Goal: Transaction & Acquisition: Subscribe to service/newsletter

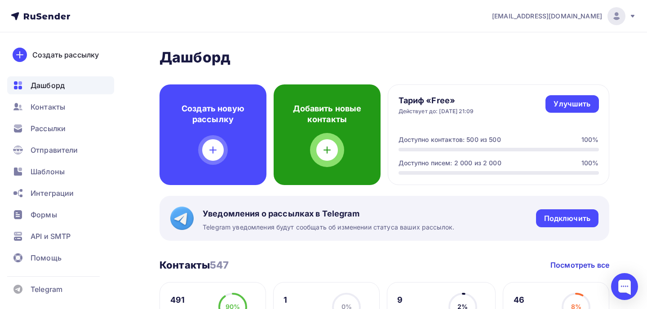
click at [326, 139] on div at bounding box center [327, 150] width 22 height 22
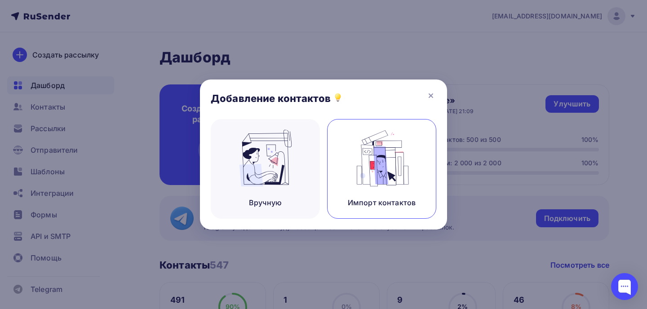
click at [357, 166] on img at bounding box center [382, 158] width 60 height 57
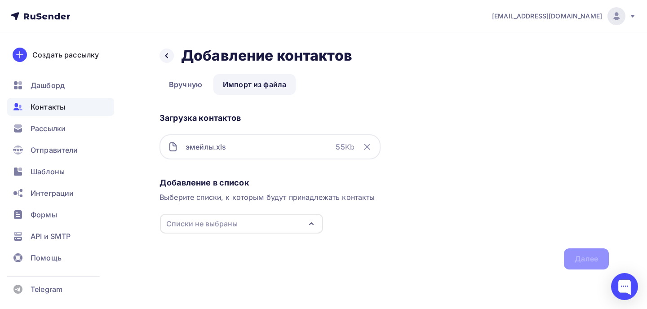
click at [260, 225] on div "Списки не выбраны" at bounding box center [241, 224] width 163 height 20
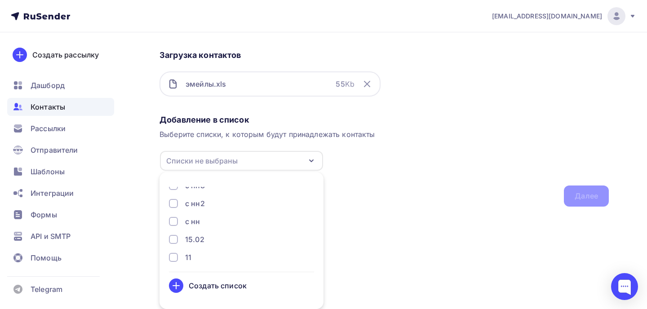
scroll to position [65, 0]
click at [220, 285] on div "Создать список" at bounding box center [218, 285] width 58 height 11
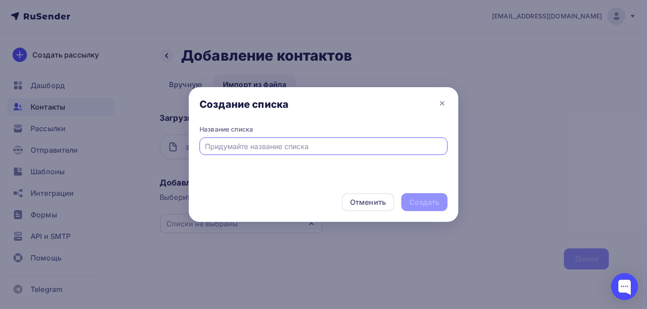
scroll to position [0, 0]
type input "[DATE]"
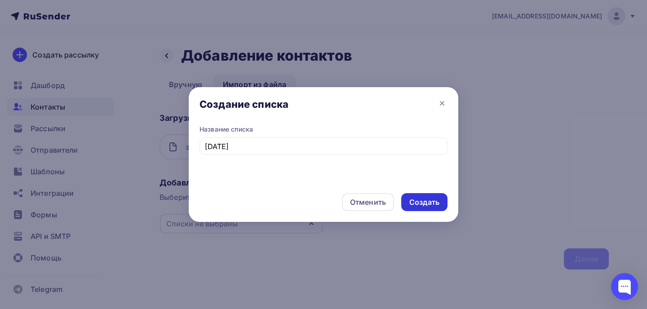
click at [423, 204] on div "Создать" at bounding box center [424, 202] width 30 height 10
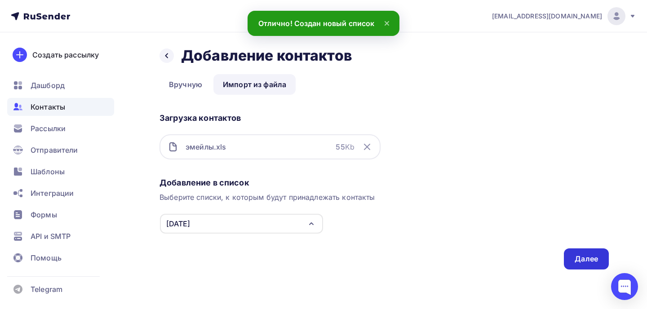
click at [575, 256] on div "Далее" at bounding box center [585, 259] width 23 height 10
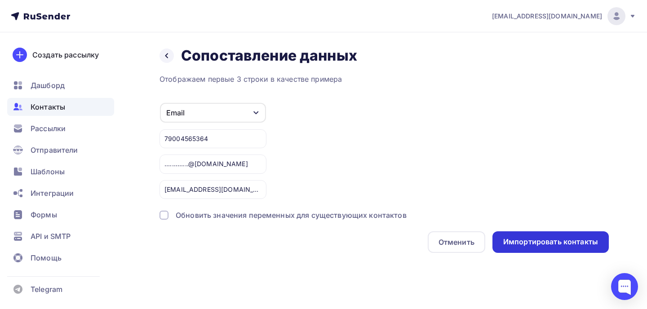
click at [521, 247] on div "Импортировать контакты" at bounding box center [550, 242] width 116 height 22
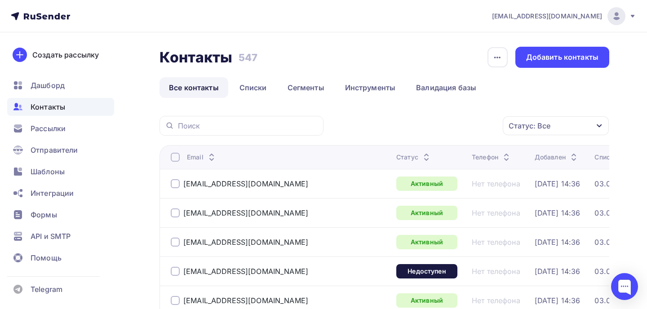
click at [529, 127] on div "Статус: Все" at bounding box center [529, 125] width 42 height 11
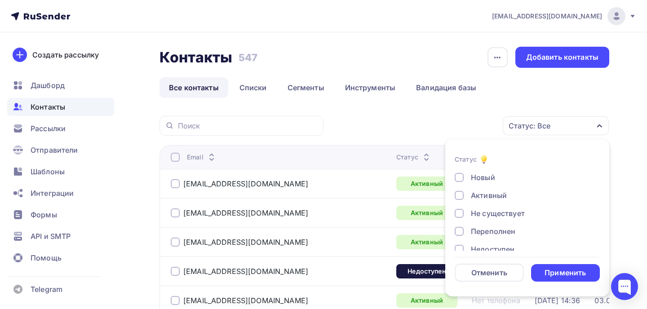
click at [460, 213] on div at bounding box center [458, 213] width 9 height 9
click at [459, 233] on div at bounding box center [458, 231] width 9 height 9
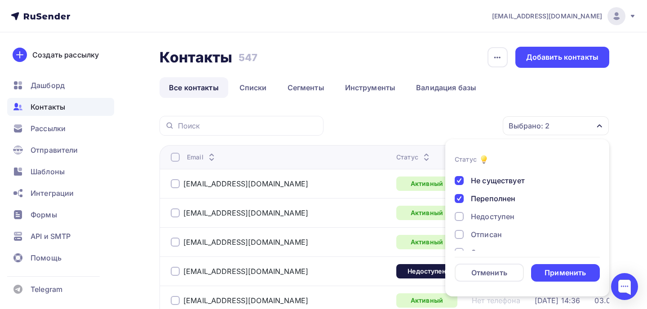
scroll to position [33, 0]
click at [459, 215] on div at bounding box center [458, 216] width 9 height 9
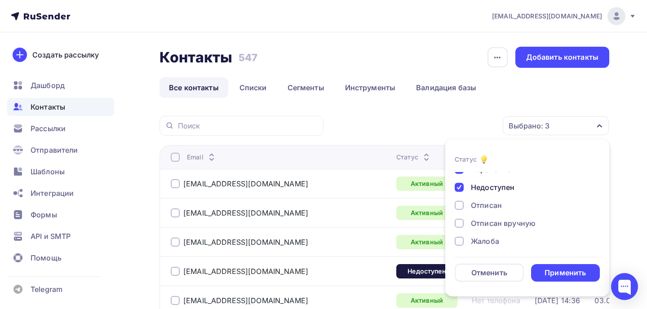
scroll to position [65, 0]
click at [555, 270] on div "Применить" at bounding box center [564, 273] width 41 height 10
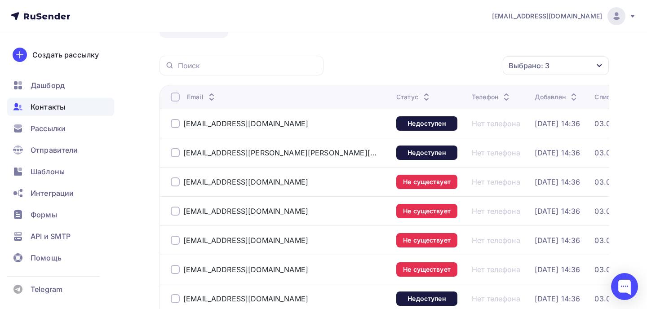
scroll to position [73, 0]
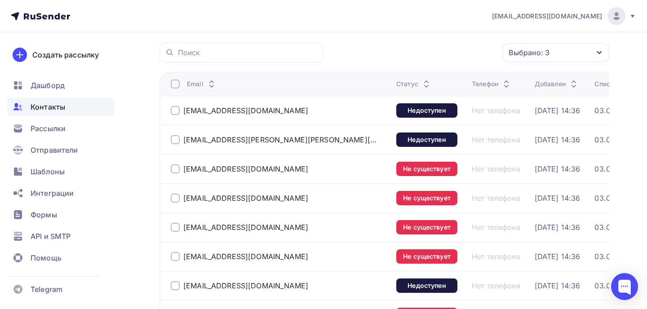
click at [172, 106] on div "tender@optorika.ru" at bounding box center [280, 110] width 218 height 14
click at [172, 110] on div at bounding box center [175, 110] width 9 height 9
click at [172, 135] on div at bounding box center [175, 139] width 9 height 9
click at [175, 168] on div at bounding box center [175, 168] width 9 height 9
click at [175, 197] on div at bounding box center [175, 198] width 9 height 9
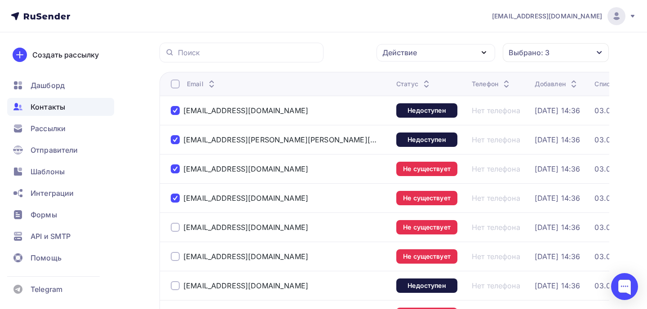
click at [174, 224] on div at bounding box center [175, 227] width 9 height 9
click at [175, 254] on div at bounding box center [175, 256] width 9 height 9
click at [172, 286] on div at bounding box center [175, 285] width 9 height 9
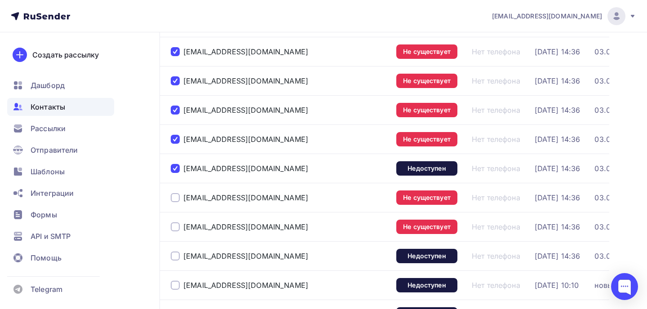
scroll to position [206, 0]
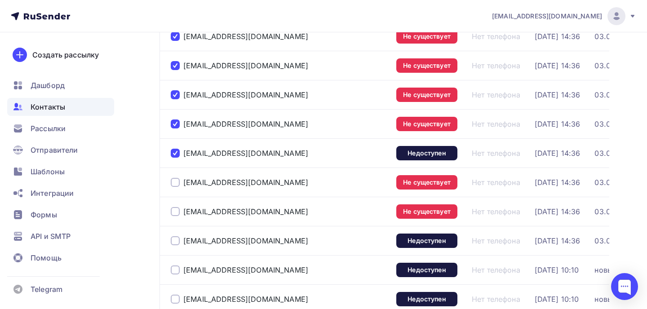
click at [175, 182] on div at bounding box center [175, 182] width 9 height 9
click at [175, 213] on div at bounding box center [175, 211] width 9 height 9
click at [174, 239] on div at bounding box center [175, 240] width 9 height 9
click at [174, 275] on div "lkim@nd-groups.ru" at bounding box center [280, 270] width 218 height 14
click at [173, 270] on div at bounding box center [175, 269] width 9 height 9
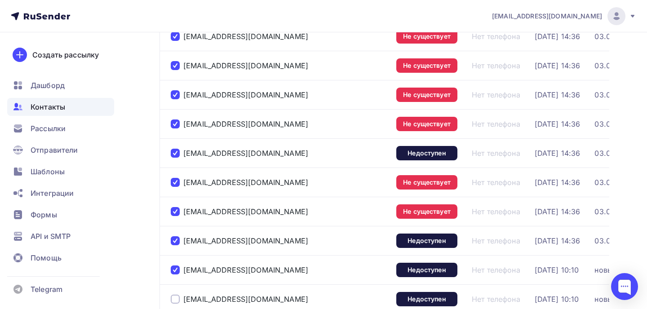
click at [174, 298] on div at bounding box center [175, 299] width 9 height 9
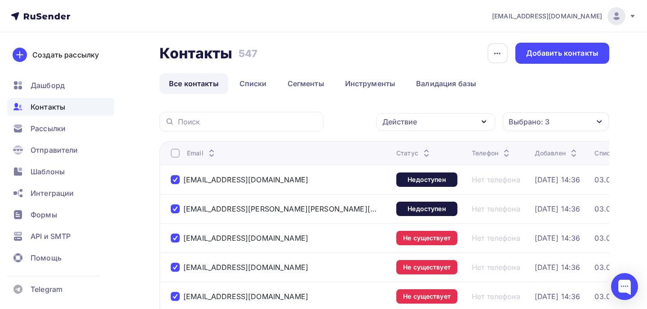
scroll to position [0, 0]
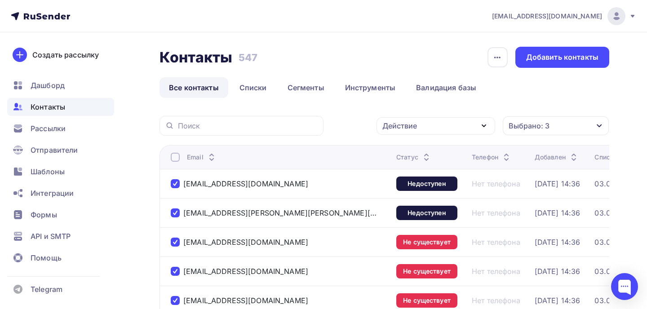
click at [403, 132] on div "Действие" at bounding box center [435, 126] width 119 height 18
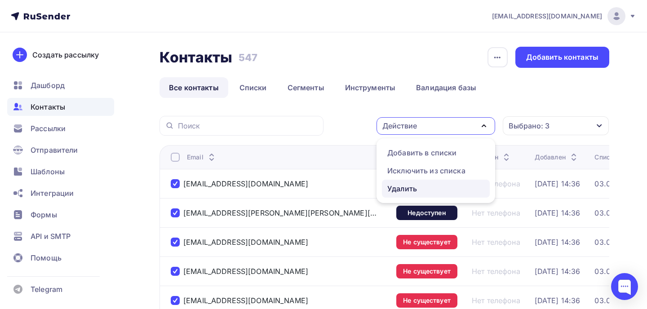
click at [403, 185] on div "Удалить" at bounding box center [402, 188] width 30 height 11
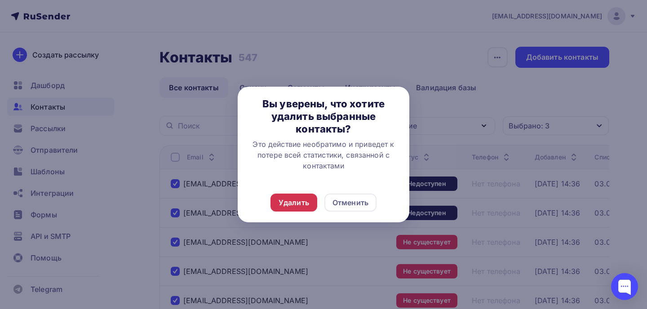
click at [298, 205] on div "Удалить" at bounding box center [293, 202] width 31 height 11
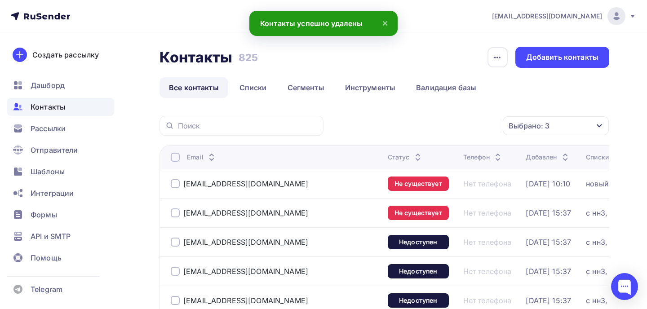
click at [175, 184] on div at bounding box center [175, 183] width 9 height 9
click at [174, 206] on td "djehdbdh@gamje.com" at bounding box center [271, 212] width 225 height 29
click at [175, 217] on div at bounding box center [175, 212] width 9 height 9
click at [176, 158] on div at bounding box center [175, 157] width 9 height 9
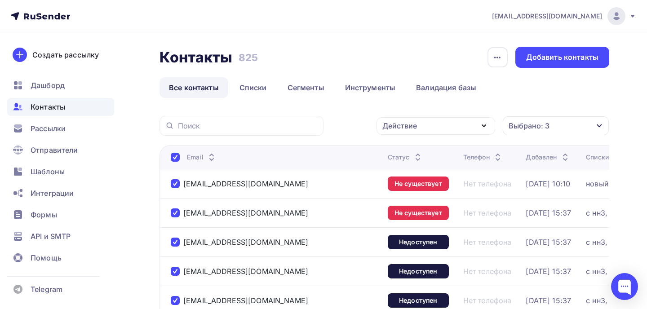
click at [424, 127] on div "Действие" at bounding box center [435, 126] width 119 height 18
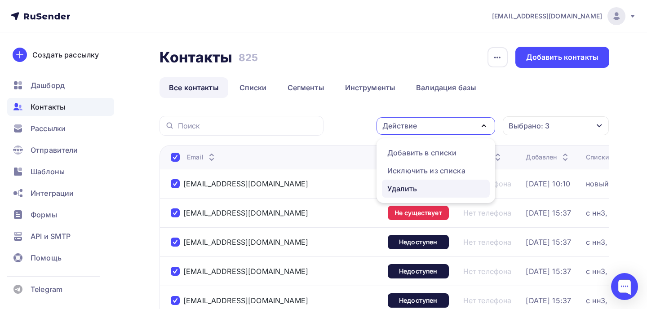
click at [410, 184] on div "Удалить" at bounding box center [402, 188] width 30 height 11
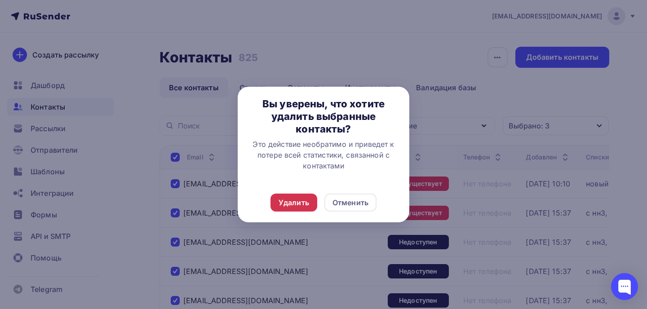
click at [299, 201] on div "Удалить" at bounding box center [293, 202] width 31 height 11
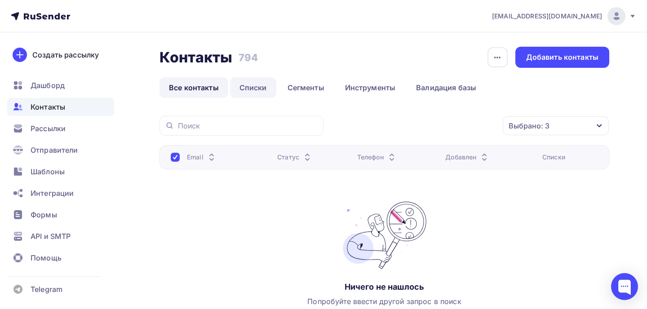
click at [256, 86] on link "Списки" at bounding box center [253, 87] width 46 height 21
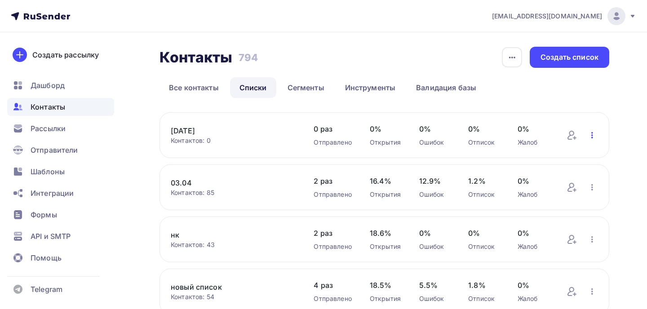
click at [590, 135] on icon "button" at bounding box center [591, 135] width 11 height 11
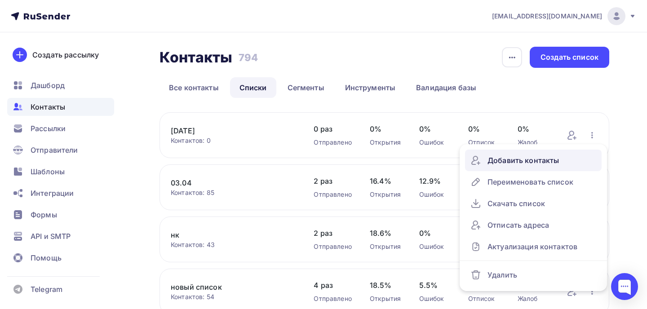
click at [545, 159] on div "Добавить контакты" at bounding box center [533, 160] width 126 height 14
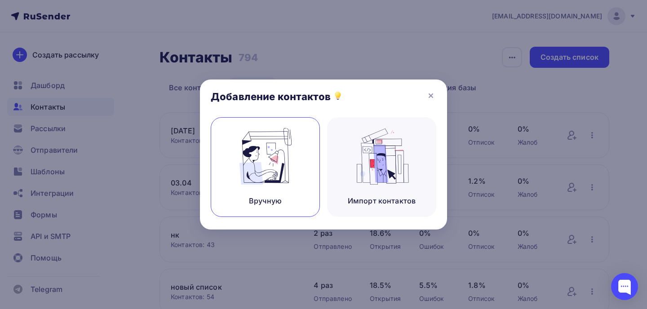
click at [295, 180] on img at bounding box center [265, 156] width 60 height 57
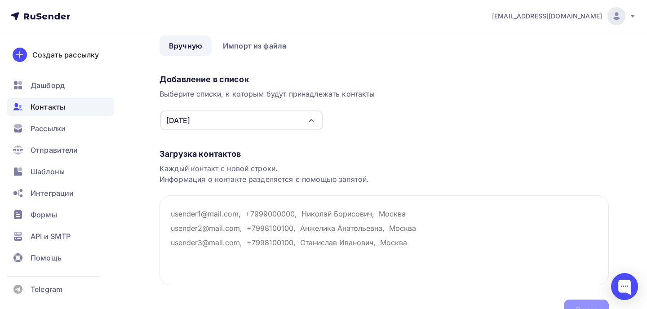
scroll to position [39, 0]
click at [216, 211] on textarea at bounding box center [383, 240] width 449 height 90
paste textarea "libenzono@yandex.ru lift77@ya.ru lil.luchnikova@yandex.ru lilyy@bk.ru, byhair.r…"
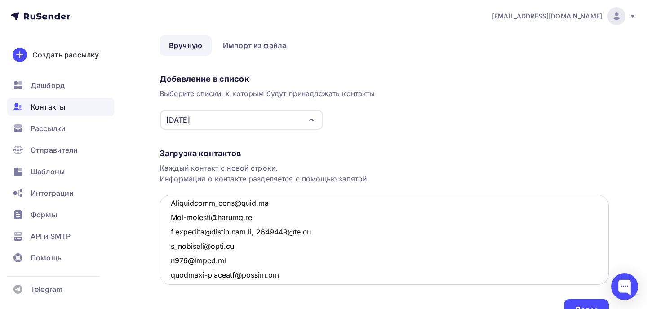
scroll to position [2234, 0]
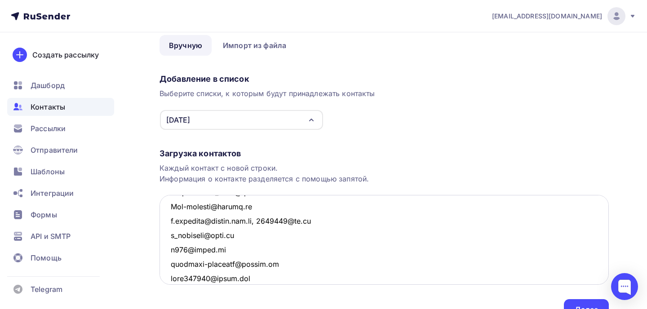
click at [268, 220] on textarea at bounding box center [383, 240] width 449 height 90
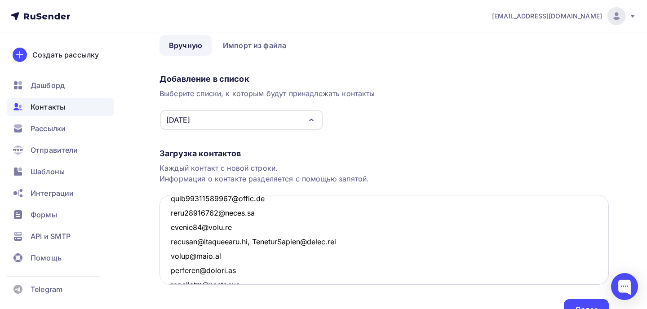
scroll to position [2111, 0]
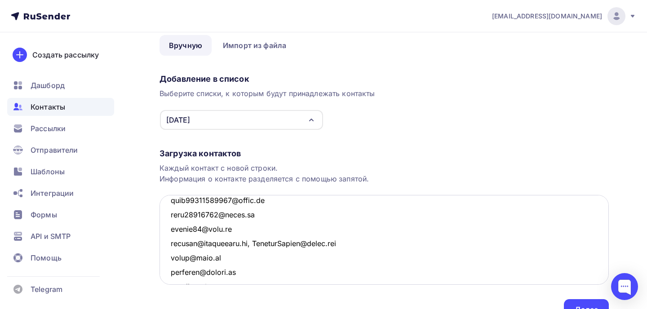
click at [251, 243] on textarea at bounding box center [383, 240] width 449 height 90
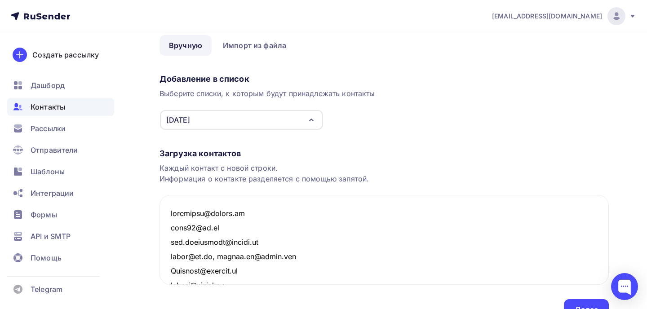
scroll to position [86, 0]
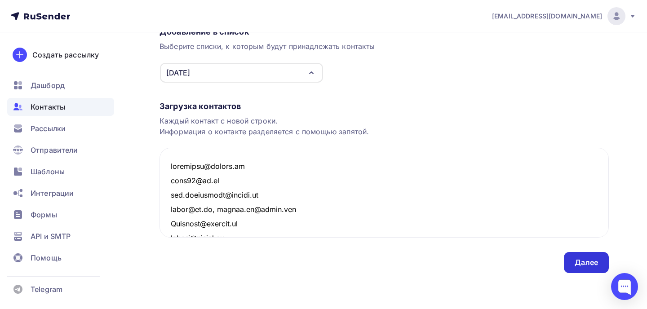
type textarea "libenzono@yandex.ru lift77@ya.ru lil.luchnikova@yandex.ru lilyy@bk.ru, byhair.r…"
click at [578, 266] on div "Далее" at bounding box center [585, 262] width 23 height 10
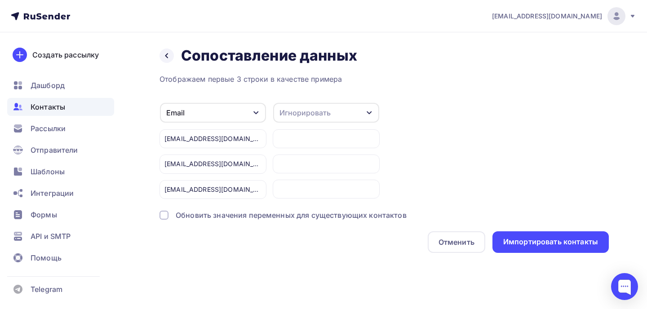
click at [322, 113] on div "Игнорировать" at bounding box center [304, 112] width 51 height 11
click at [443, 172] on div "Email Игнорировать Имя Телефон Создать поле libenzono@yandex.ru lift77@ya.ru li…" at bounding box center [383, 150] width 449 height 97
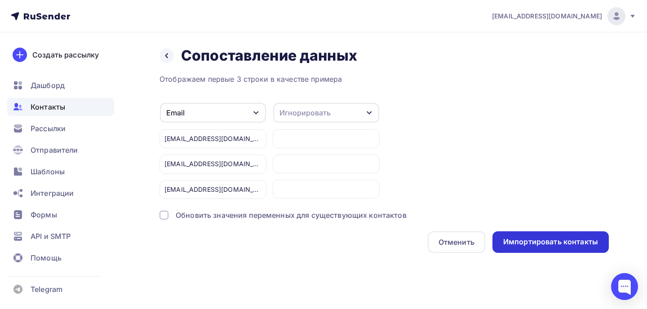
click at [526, 239] on div "Импортировать контакты" at bounding box center [550, 242] width 95 height 10
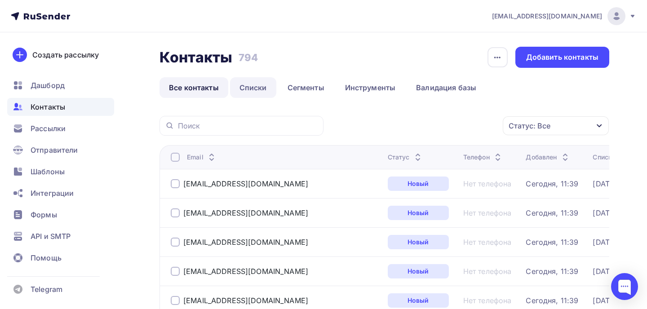
click at [254, 85] on link "Списки" at bounding box center [253, 87] width 46 height 21
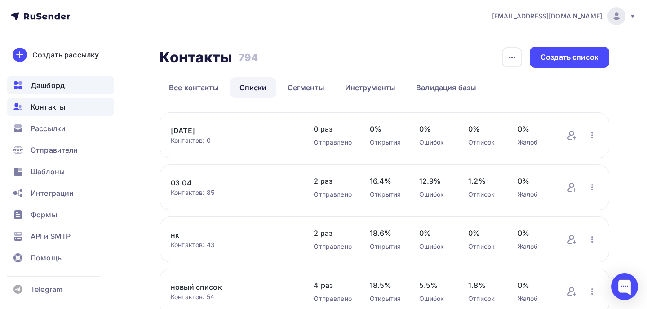
click at [41, 86] on span "Дашборд" at bounding box center [48, 85] width 34 height 11
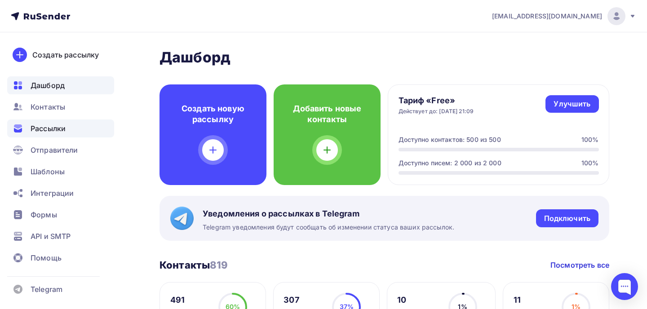
click at [55, 129] on span "Рассылки" at bounding box center [48, 128] width 35 height 11
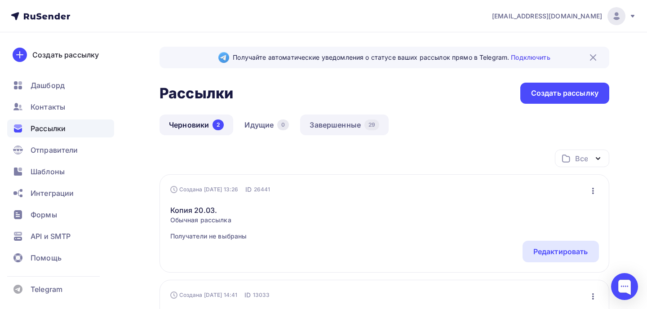
click at [339, 126] on link "Завершенные 29" at bounding box center [344, 125] width 88 height 21
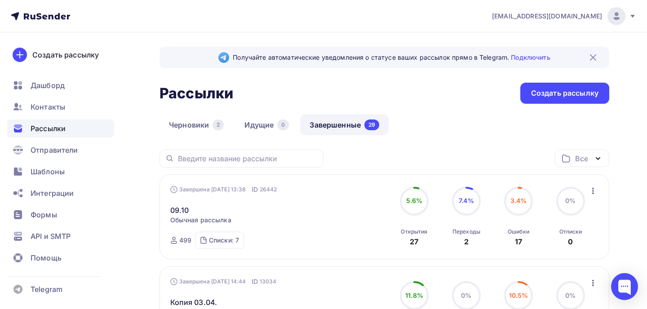
click at [592, 190] on icon "button" at bounding box center [592, 190] width 11 height 11
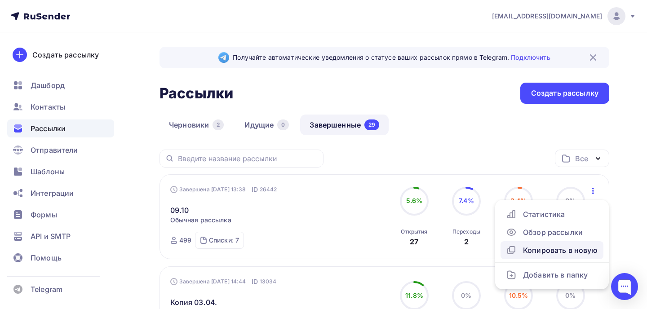
click at [523, 249] on div "Копировать в новую" at bounding box center [552, 250] width 92 height 11
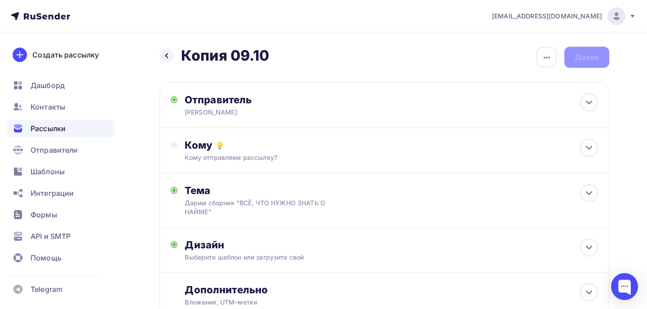
click at [241, 52] on h2 "Копия 09.10" at bounding box center [225, 56] width 88 height 18
click at [546, 57] on icon "button" at bounding box center [546, 58] width 6 height 2
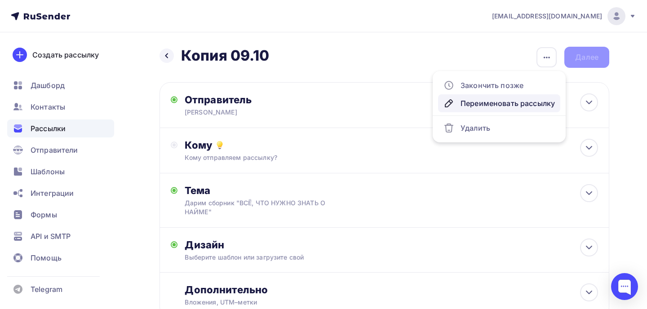
click at [481, 99] on div "Переименовать рассылку" at bounding box center [498, 103] width 111 height 11
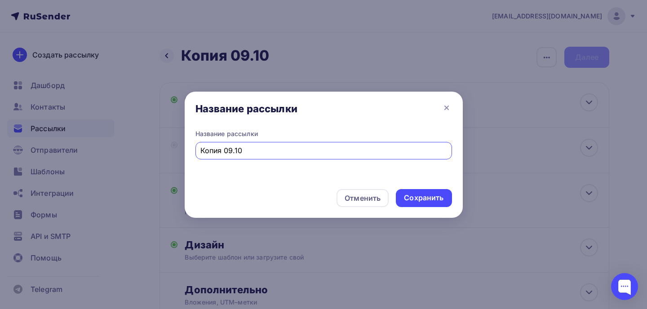
drag, startPoint x: 251, startPoint y: 153, endPoint x: 181, endPoint y: 149, distance: 70.2
click at [181, 149] on div "Название рассылки Название рассылки Копия 09.10 Отменить Сохранить" at bounding box center [323, 154] width 647 height 309
type input "[DATE]"
click at [430, 200] on div "Сохранить" at bounding box center [424, 198] width 40 height 10
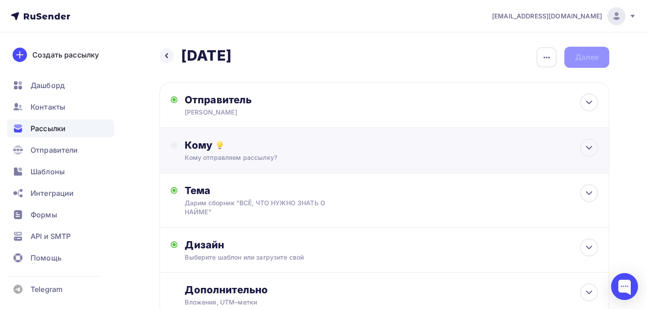
click at [295, 150] on div "Кому" at bounding box center [391, 145] width 413 height 13
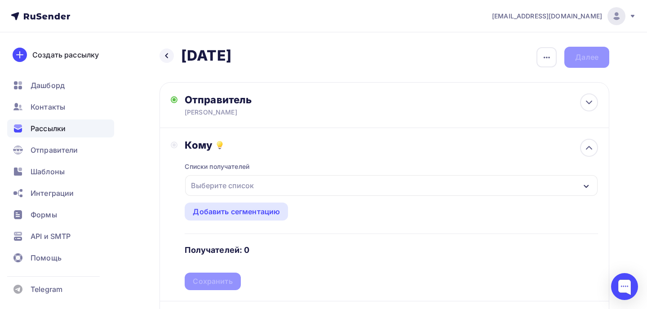
click at [282, 182] on div "Выберите список" at bounding box center [391, 185] width 412 height 21
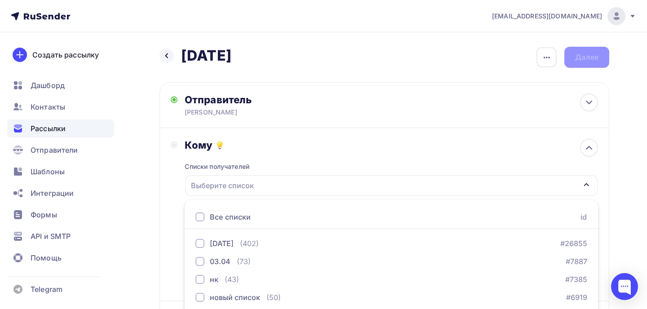
scroll to position [124, 0]
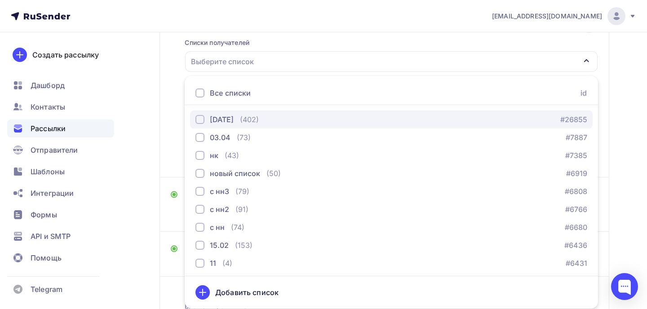
click at [200, 120] on div "button" at bounding box center [199, 119] width 9 height 9
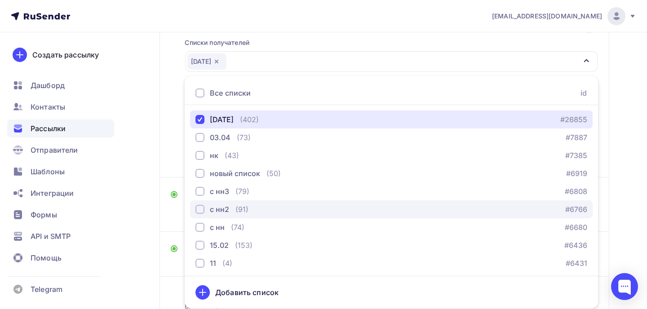
scroll to position [2, 0]
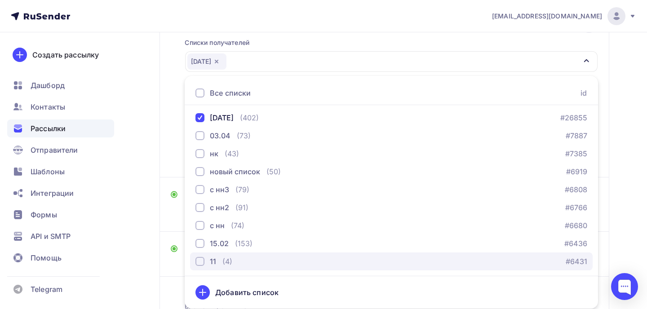
click at [200, 262] on div "button" at bounding box center [199, 261] width 9 height 9
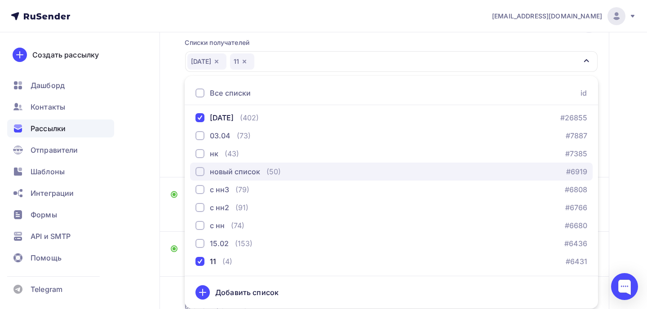
click at [203, 170] on div "button" at bounding box center [199, 171] width 9 height 9
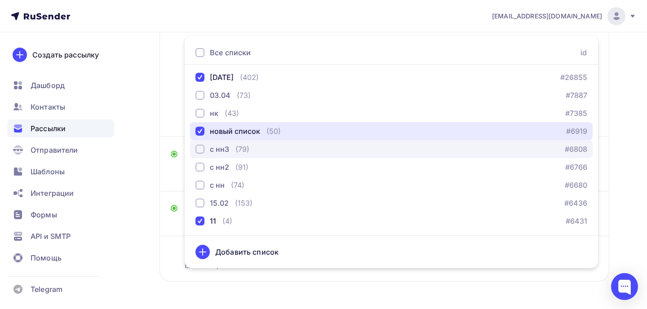
scroll to position [179, 0]
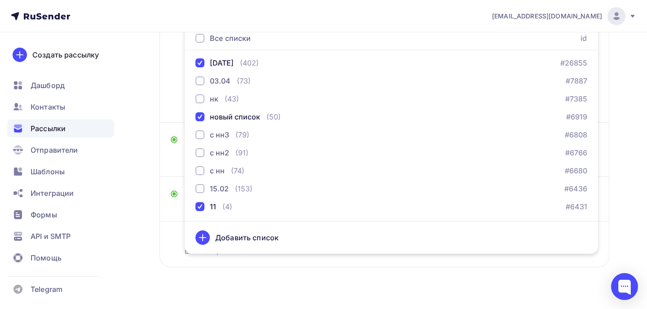
click at [289, 279] on div "Назад 10.09.25 10.09.25 Закончить позже Переименовать рассылку Удалить Далее От…" at bounding box center [383, 78] width 449 height 421
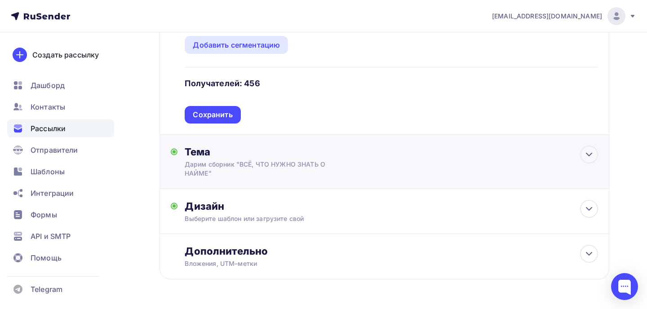
scroll to position [167, 0]
click at [309, 166] on div "Дарим сборник "ВСЁ, ЧТО НУЖНО ЗНАТЬ О НАЙМЕ"" at bounding box center [265, 168] width 160 height 18
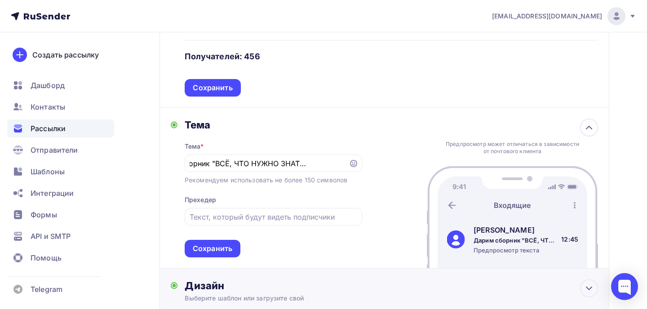
scroll to position [0, 0]
drag, startPoint x: 340, startPoint y: 162, endPoint x: 173, endPoint y: 158, distance: 167.1
click at [173, 158] on div "Тема Тема * Дарим сборник "ВСЁ, ЧТО НУЖНО ЗНАТЬ О НАЙМЕ" Рекомендуем использова…" at bounding box center [266, 188] width 191 height 139
type input "О НАЙМЕ""
drag, startPoint x: 238, startPoint y: 166, endPoint x: 171, endPoint y: 163, distance: 67.0
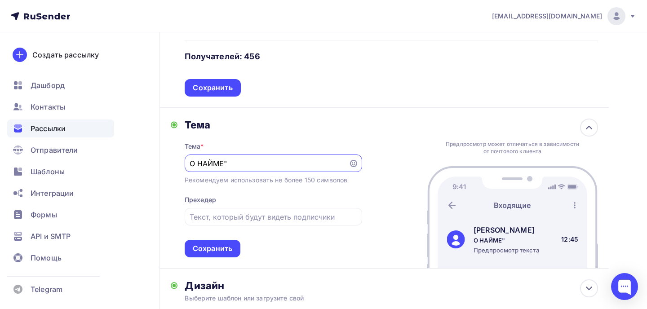
click at [171, 163] on div "Тема Тема * О НАЙМЕ" Рекомендуем использовать не более 150 символов Прехедер Со…" at bounding box center [266, 188] width 191 height 139
paste input "Закроем вашу вакансию быстрее, чем вы думаете"
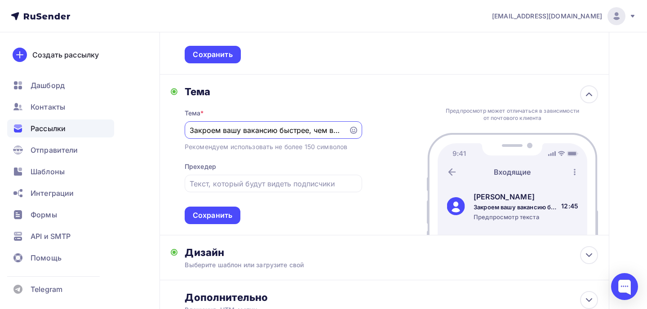
scroll to position [234, 0]
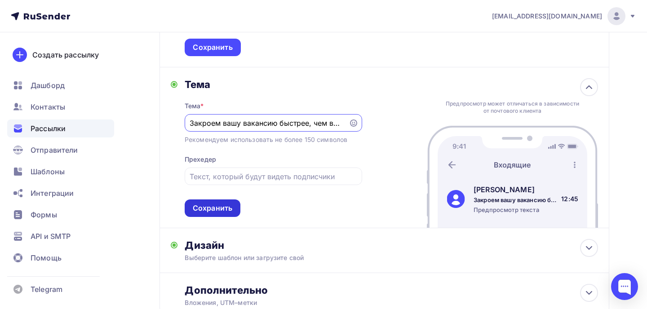
type input "Закроем вашу вакансию быстрее, чем вы думаете"
click at [216, 205] on div "Сохранить" at bounding box center [213, 208] width 40 height 10
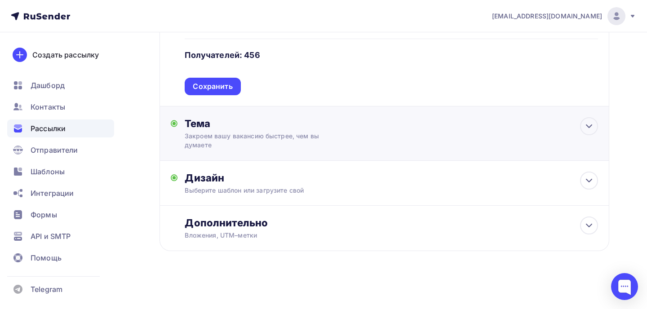
scroll to position [196, 0]
click at [256, 186] on div "Выберите шаблон или загрузите свой" at bounding box center [371, 190] width 372 height 9
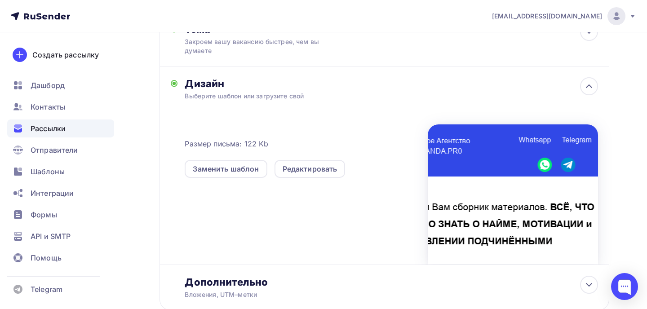
scroll to position [290, 0]
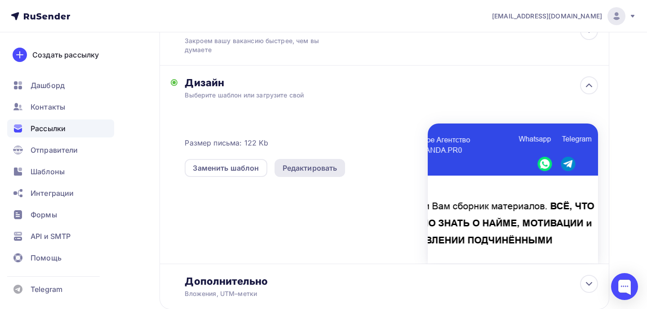
click at [307, 172] on div "Редактировать" at bounding box center [309, 168] width 55 height 11
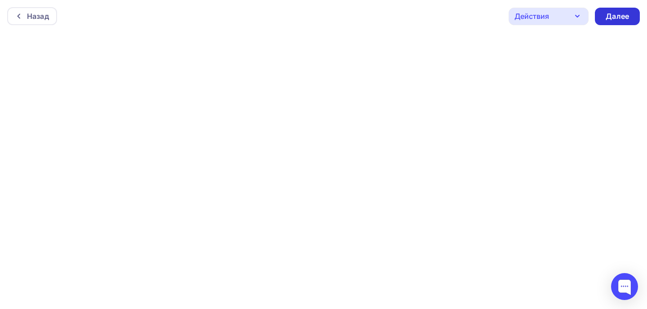
click at [618, 18] on div "Далее" at bounding box center [616, 16] width 23 height 10
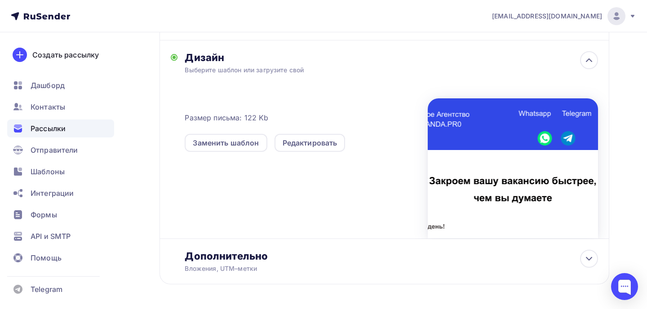
scroll to position [222, 0]
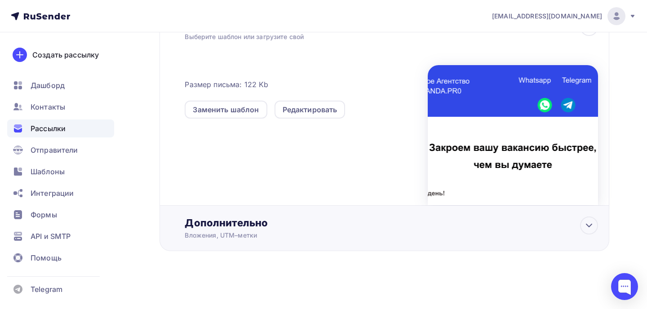
click at [333, 228] on div "Дополнительно" at bounding box center [391, 222] width 413 height 13
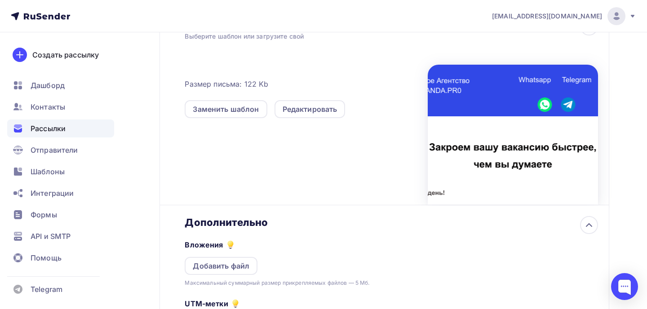
scroll to position [0, 0]
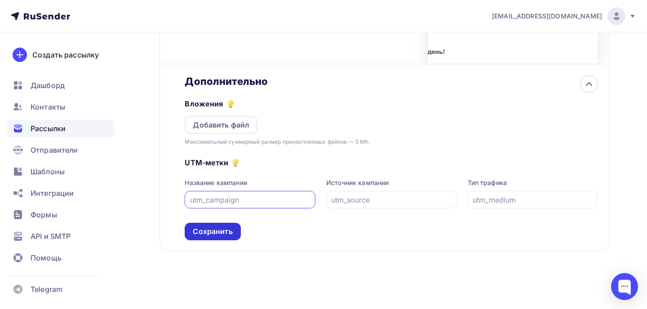
click at [224, 233] on div "Сохранить" at bounding box center [213, 231] width 40 height 10
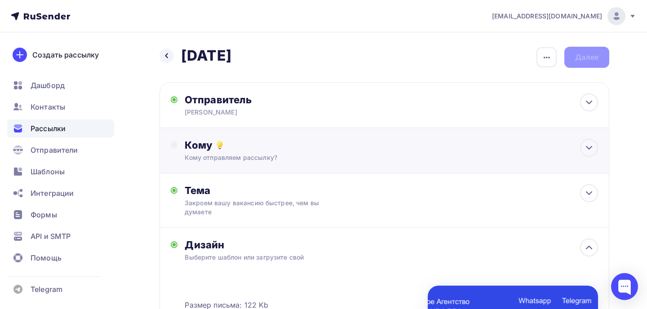
click at [383, 159] on div "Кому отправляем рассылку?" at bounding box center [371, 157] width 372 height 9
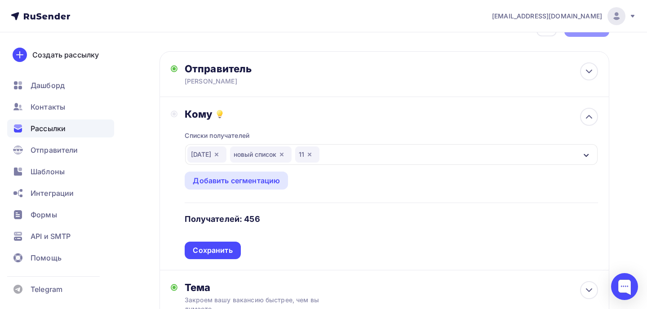
scroll to position [32, 0]
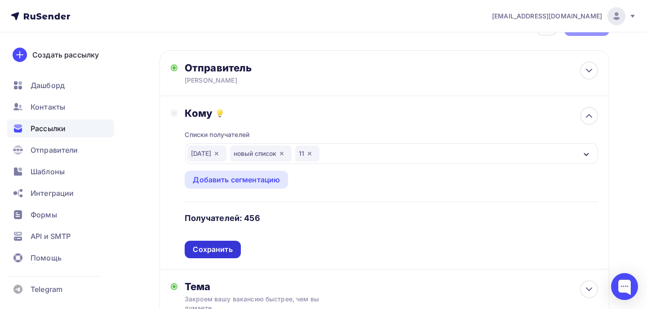
click at [227, 250] on div "Сохранить" at bounding box center [213, 249] width 40 height 10
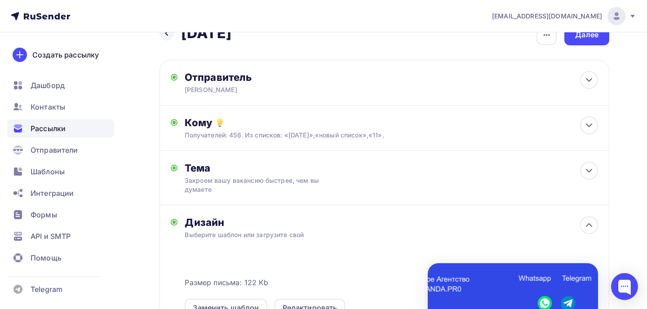
scroll to position [0, 0]
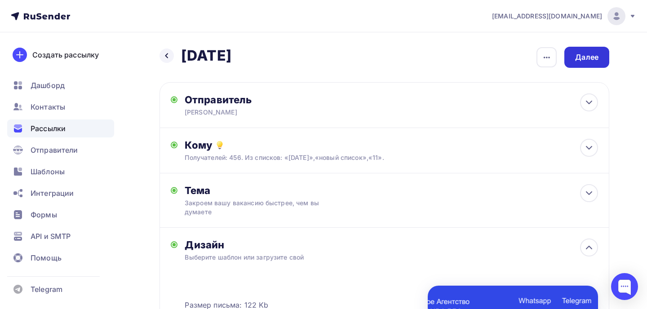
click at [577, 59] on div "Далее" at bounding box center [586, 57] width 23 height 10
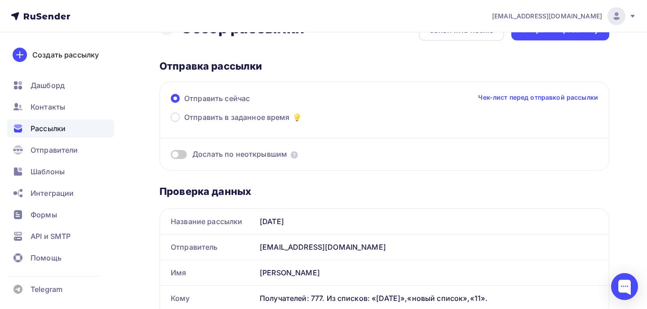
scroll to position [36, 0]
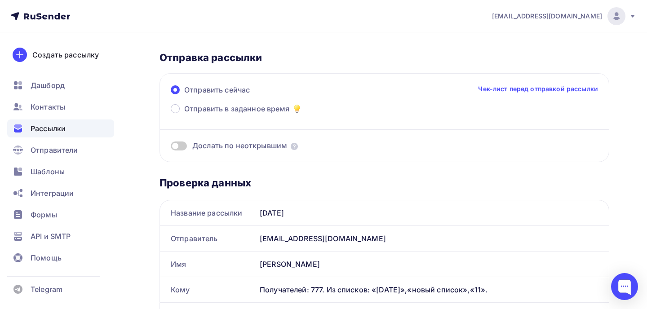
click at [179, 146] on span at bounding box center [179, 145] width 16 height 9
click at [171, 147] on input "checkbox" at bounding box center [171, 147] width 0 height 0
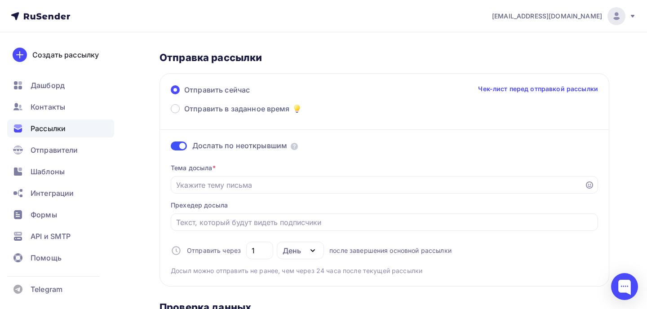
click at [179, 146] on span at bounding box center [179, 145] width 16 height 9
click at [171, 147] on input "checkbox" at bounding box center [171, 147] width 0 height 0
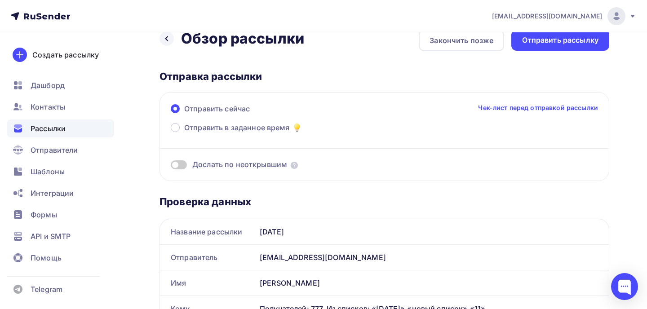
scroll to position [0, 0]
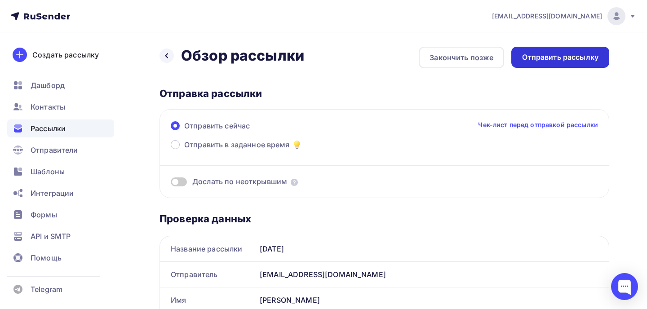
click at [564, 58] on div "Отправить рассылку" at bounding box center [560, 57] width 76 height 10
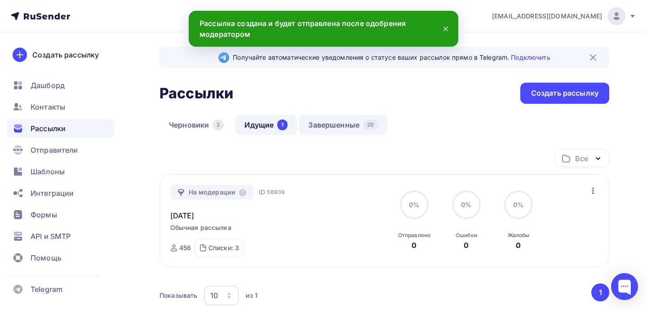
click at [321, 122] on link "Завершенные 29" at bounding box center [343, 125] width 88 height 21
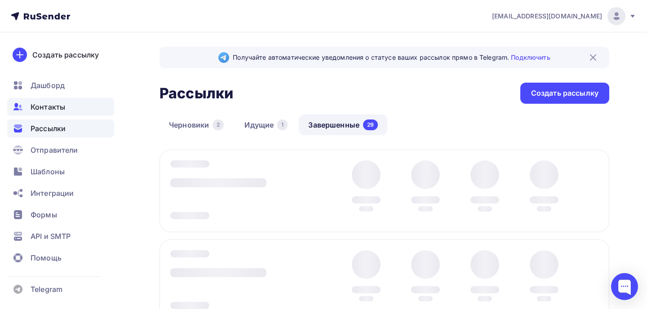
click at [41, 105] on span "Контакты" at bounding box center [48, 106] width 35 height 11
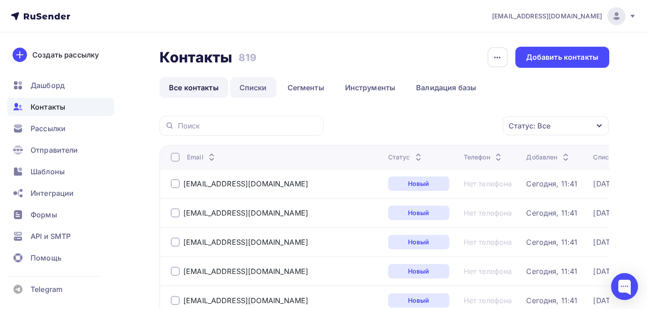
click at [260, 88] on link "Списки" at bounding box center [253, 87] width 46 height 21
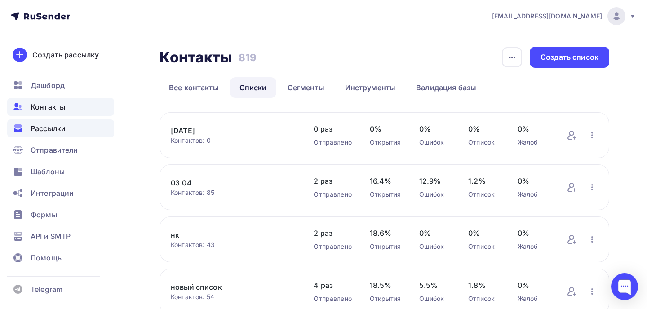
click at [48, 127] on span "Рассылки" at bounding box center [48, 128] width 35 height 11
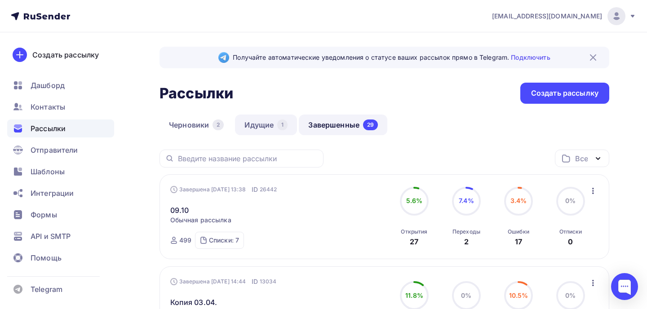
click at [267, 122] on link "Идущие 1" at bounding box center [266, 125] width 62 height 21
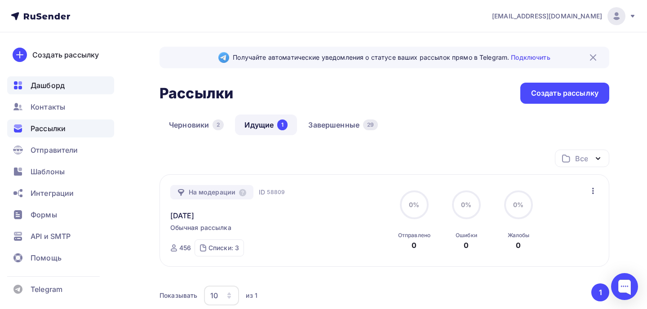
click at [41, 81] on span "Дашборд" at bounding box center [48, 85] width 34 height 11
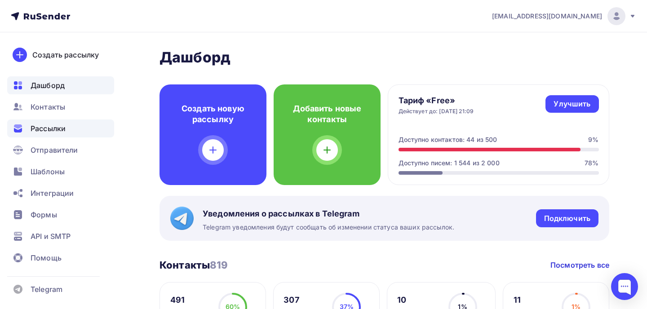
click at [52, 131] on span "Рассылки" at bounding box center [48, 128] width 35 height 11
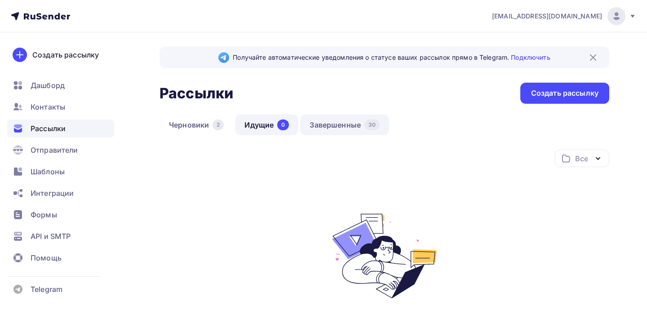
click at [341, 124] on link "Завершенные 30" at bounding box center [344, 125] width 89 height 21
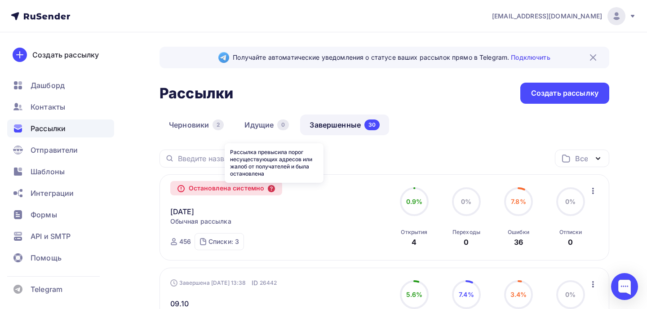
click at [273, 187] on icon at bounding box center [271, 188] width 7 height 7
click at [592, 189] on icon "button" at bounding box center [593, 191] width 2 height 6
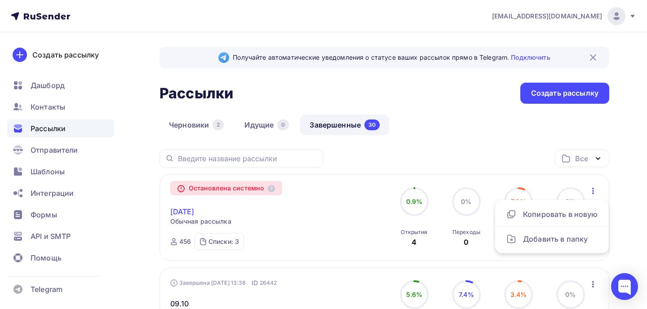
click at [190, 211] on link "[DATE]" at bounding box center [182, 211] width 24 height 11
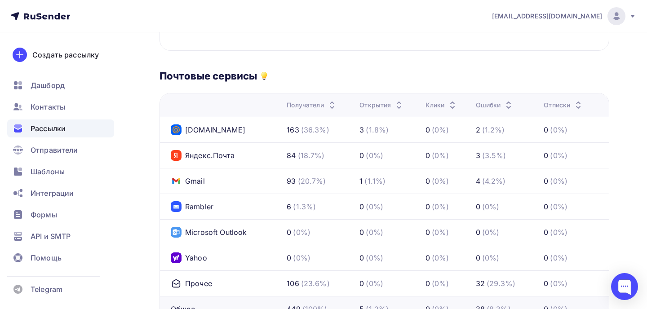
scroll to position [397, 0]
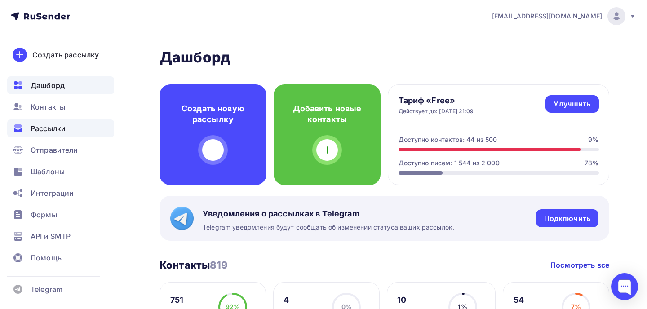
click at [74, 132] on div "Рассылки" at bounding box center [60, 128] width 107 height 18
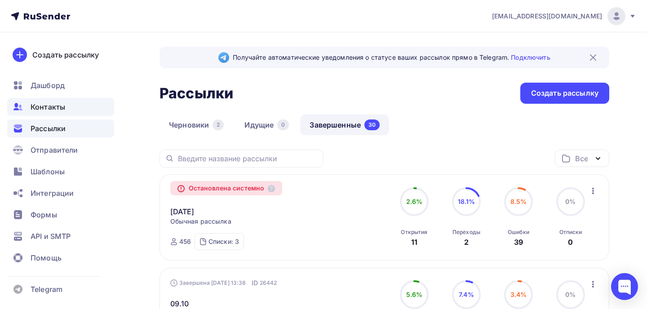
click at [52, 109] on span "Контакты" at bounding box center [48, 106] width 35 height 11
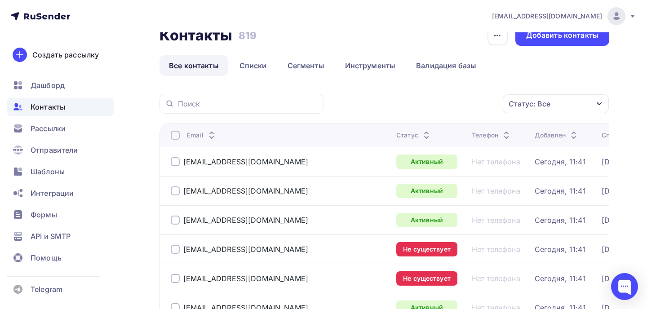
scroll to position [23, 0]
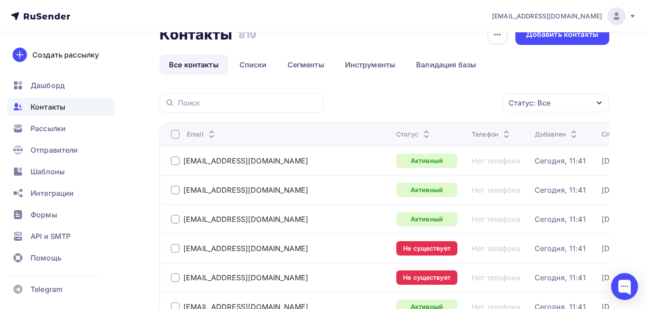
click at [174, 250] on div at bounding box center [175, 248] width 9 height 9
click at [174, 278] on div at bounding box center [175, 277] width 9 height 9
click at [417, 102] on div "Действие" at bounding box center [399, 102] width 35 height 11
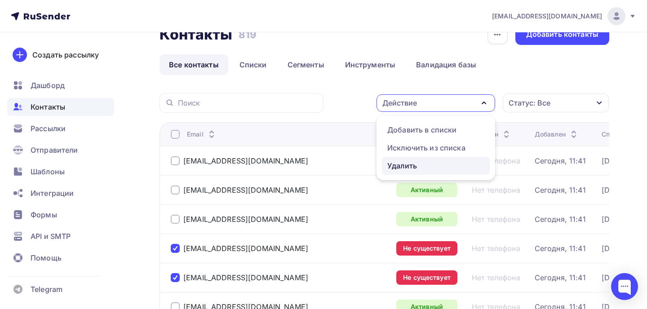
click at [403, 166] on div "Удалить" at bounding box center [402, 165] width 30 height 11
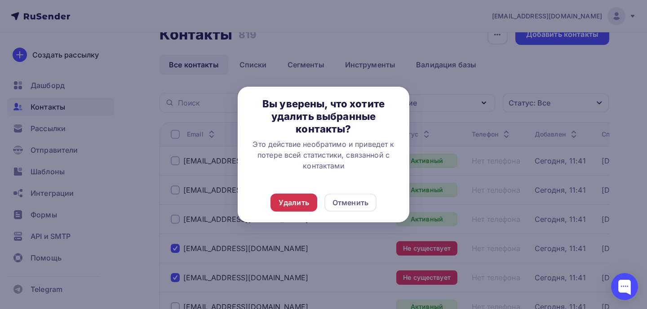
click at [300, 204] on div "Удалить" at bounding box center [293, 202] width 31 height 11
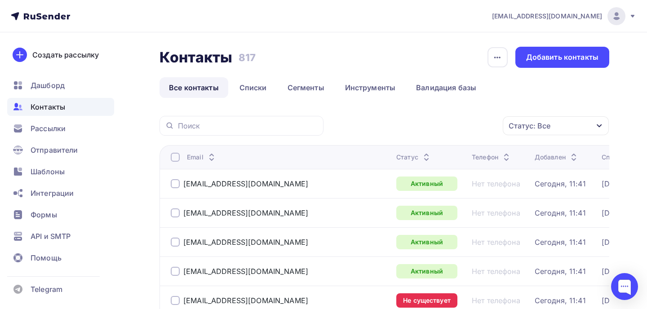
click at [513, 128] on div "Статус: Все" at bounding box center [529, 125] width 42 height 11
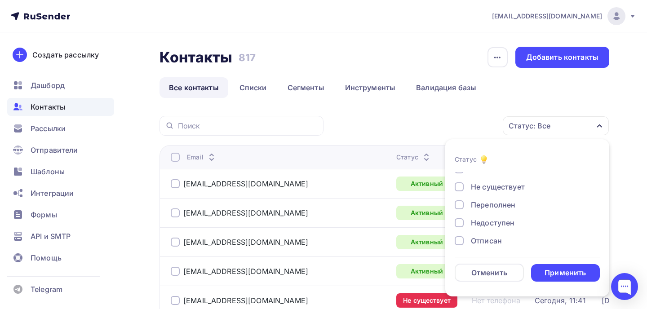
scroll to position [28, 0]
click at [457, 184] on div at bounding box center [458, 185] width 9 height 9
click at [458, 234] on div "Отписан" at bounding box center [521, 239] width 135 height 11
click at [552, 272] on div "Применить" at bounding box center [564, 273] width 41 height 10
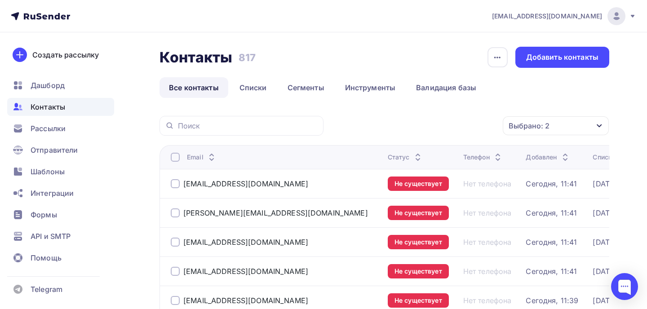
click at [173, 184] on div at bounding box center [175, 183] width 9 height 9
click at [174, 213] on div at bounding box center [175, 212] width 9 height 9
click at [175, 241] on div at bounding box center [175, 242] width 9 height 9
click at [176, 268] on div at bounding box center [175, 271] width 9 height 9
click at [175, 300] on div at bounding box center [175, 300] width 9 height 9
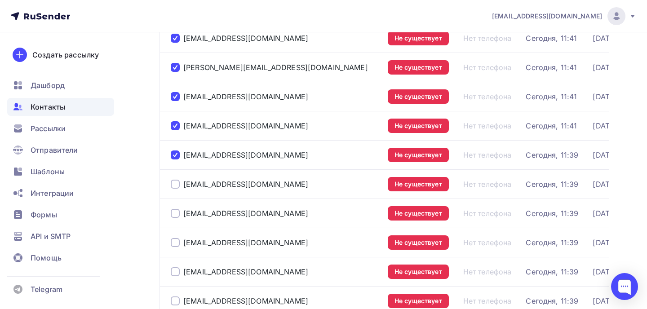
scroll to position [155, 0]
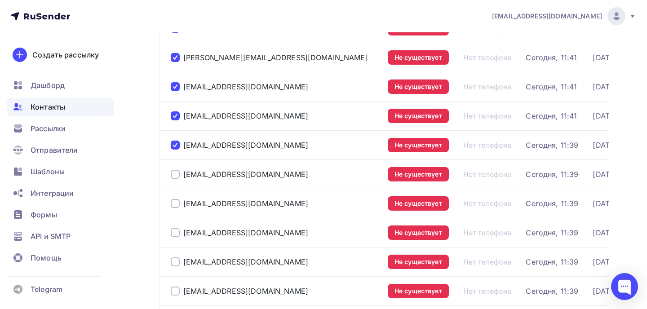
click at [173, 176] on div at bounding box center [175, 174] width 9 height 9
click at [173, 207] on div at bounding box center [175, 203] width 9 height 9
click at [174, 234] on div at bounding box center [175, 232] width 9 height 9
click at [175, 268] on div "[EMAIL_ADDRESS][DOMAIN_NAME]" at bounding box center [276, 262] width 210 height 14
click at [175, 259] on div at bounding box center [175, 261] width 9 height 9
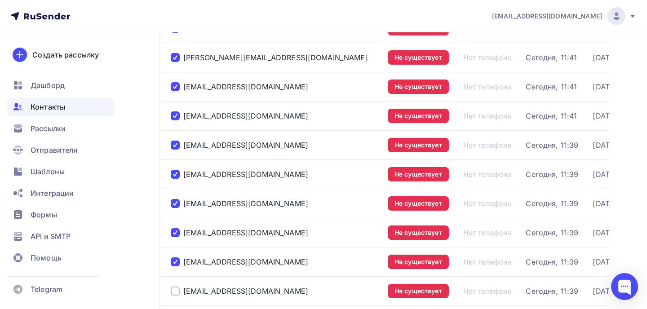
click at [175, 293] on div at bounding box center [175, 290] width 9 height 9
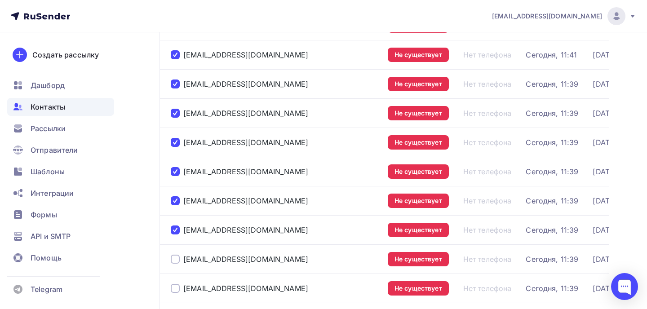
scroll to position [282, 0]
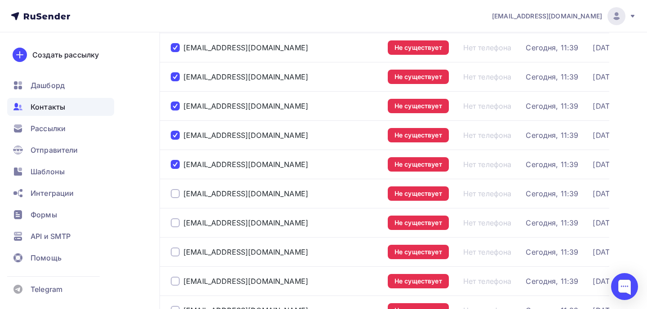
click at [176, 194] on div at bounding box center [175, 193] width 9 height 9
click at [174, 221] on div at bounding box center [175, 222] width 9 height 9
click at [174, 247] on div "abramkin@staffwell.com" at bounding box center [276, 252] width 210 height 14
click at [174, 253] on div at bounding box center [175, 251] width 9 height 9
click at [175, 282] on div at bounding box center [175, 281] width 9 height 9
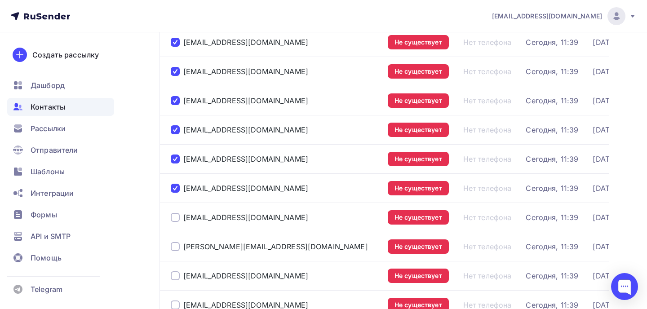
scroll to position [386, 0]
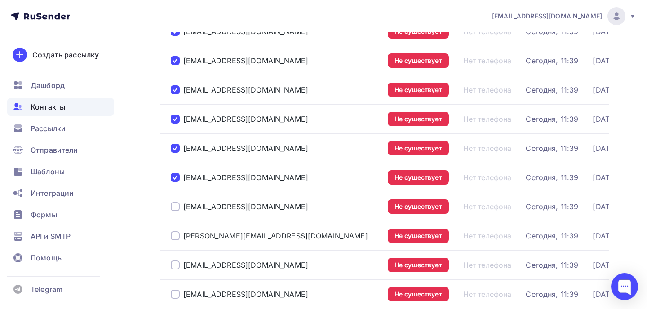
click at [176, 203] on div at bounding box center [175, 206] width 9 height 9
click at [174, 236] on div at bounding box center [175, 235] width 9 height 9
click at [176, 263] on div at bounding box center [175, 264] width 9 height 9
click at [177, 293] on div at bounding box center [175, 294] width 9 height 9
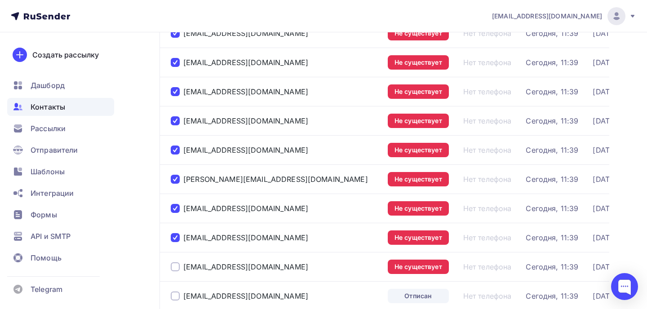
scroll to position [475, 0]
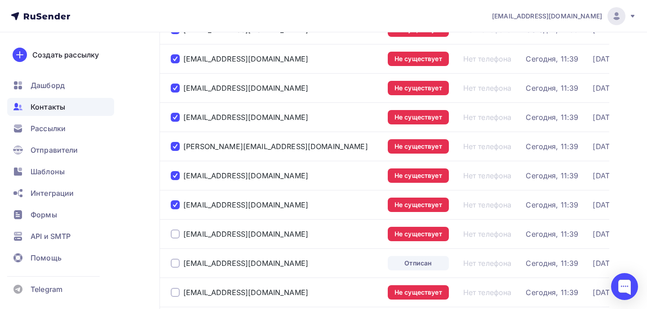
click at [176, 234] on div at bounding box center [175, 233] width 9 height 9
click at [176, 259] on div "zhogov@plus-aliance.ru" at bounding box center [276, 263] width 210 height 14
click at [174, 293] on div at bounding box center [175, 292] width 9 height 9
click at [175, 262] on div at bounding box center [175, 263] width 9 height 9
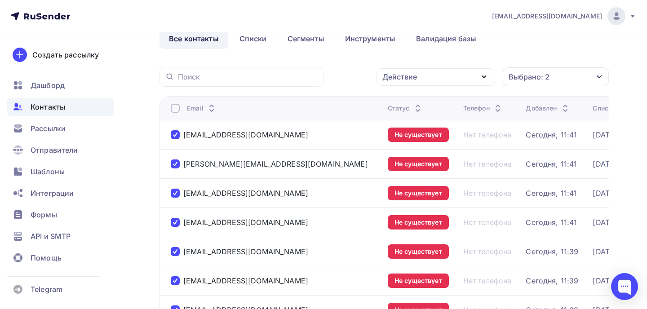
scroll to position [0, 0]
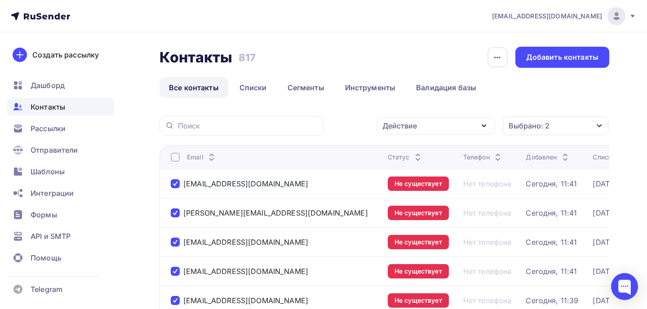
click at [395, 125] on div "Действие" at bounding box center [399, 125] width 35 height 11
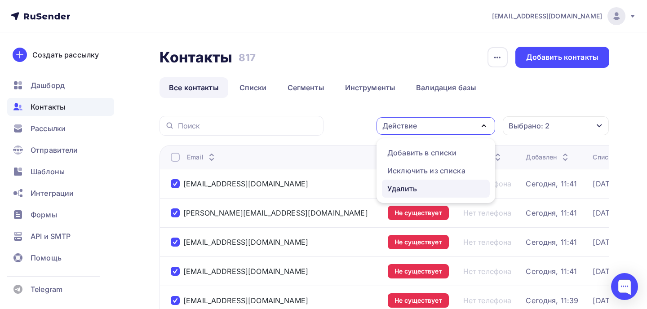
click at [404, 189] on div "Удалить" at bounding box center [402, 188] width 30 height 11
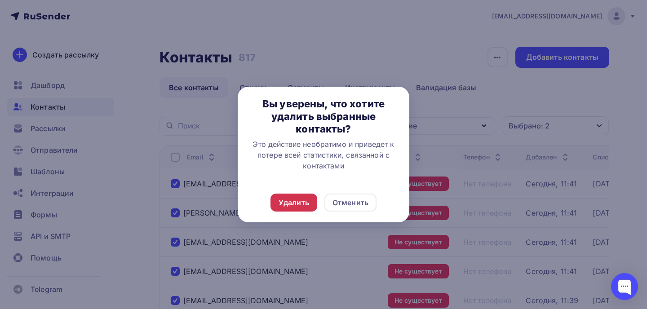
click at [286, 203] on div "Удалить" at bounding box center [293, 202] width 31 height 11
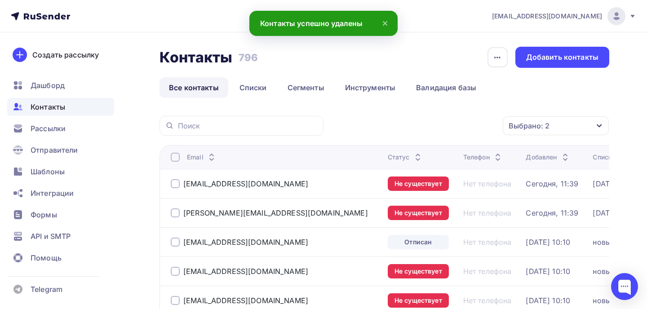
click at [172, 184] on div at bounding box center [175, 183] width 9 height 9
click at [173, 211] on div at bounding box center [175, 212] width 9 height 9
click at [177, 249] on div "alfametallgrupp@bk.ru" at bounding box center [276, 242] width 210 height 14
click at [176, 244] on div at bounding box center [175, 242] width 9 height 9
click at [175, 274] on div at bounding box center [175, 271] width 9 height 9
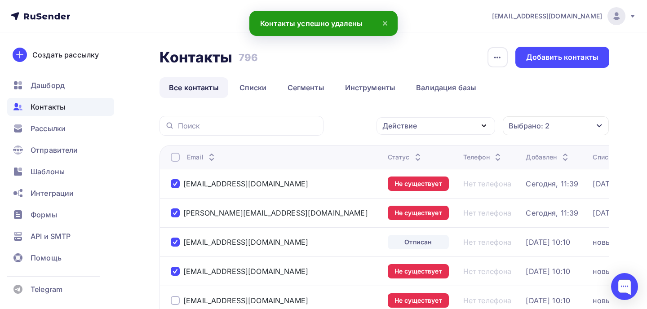
click at [175, 303] on div at bounding box center [175, 300] width 9 height 9
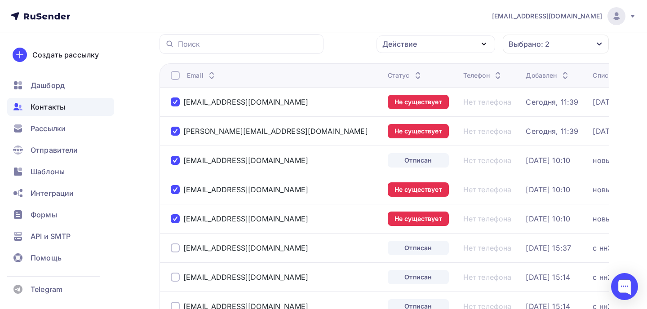
scroll to position [96, 0]
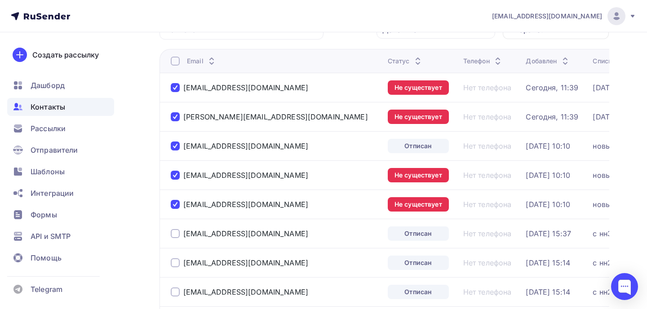
click at [175, 236] on div at bounding box center [175, 233] width 9 height 9
click at [175, 263] on div at bounding box center [175, 262] width 9 height 9
click at [175, 293] on div at bounding box center [175, 291] width 9 height 9
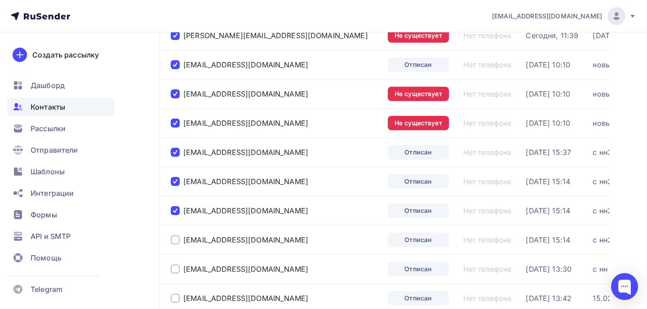
scroll to position [233, 0]
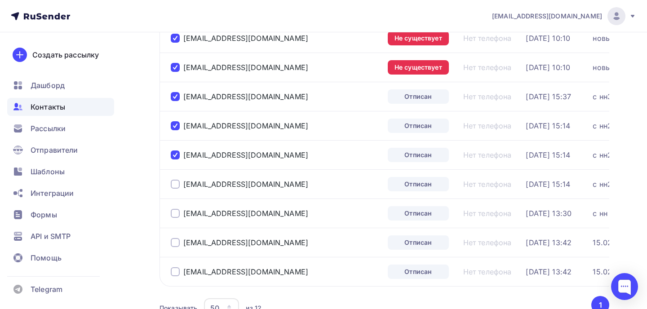
click at [176, 185] on div at bounding box center [175, 184] width 9 height 9
click at [172, 215] on div at bounding box center [175, 213] width 9 height 9
click at [174, 242] on div at bounding box center [175, 242] width 9 height 9
click at [176, 270] on div at bounding box center [175, 271] width 9 height 9
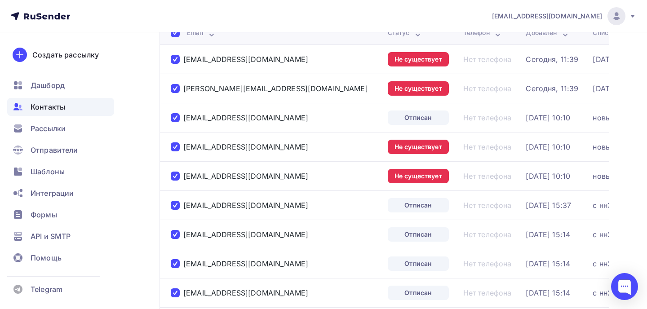
scroll to position [76, 0]
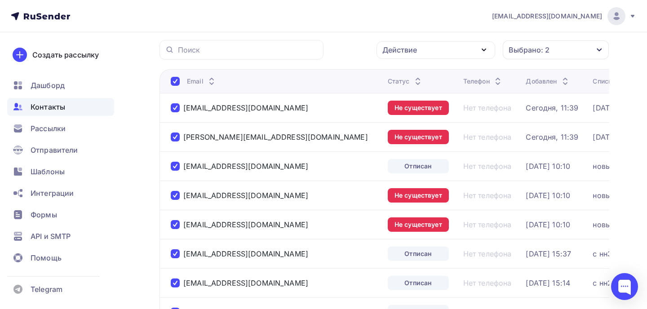
click at [412, 48] on div "Действие" at bounding box center [399, 49] width 35 height 11
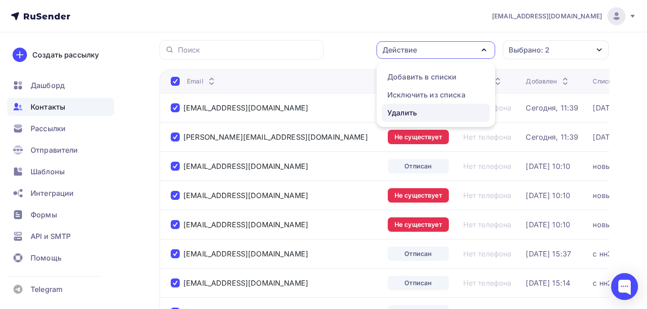
click at [399, 115] on div "Удалить" at bounding box center [402, 112] width 30 height 11
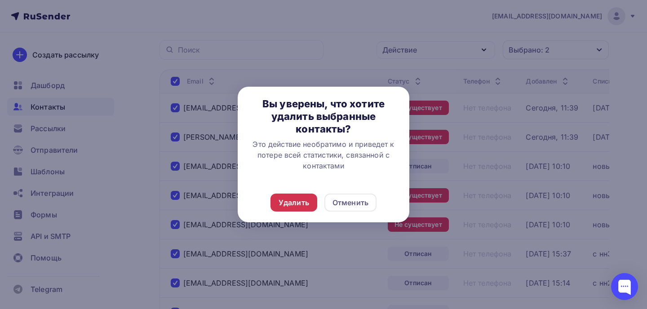
click at [299, 201] on div "Удалить" at bounding box center [293, 202] width 31 height 11
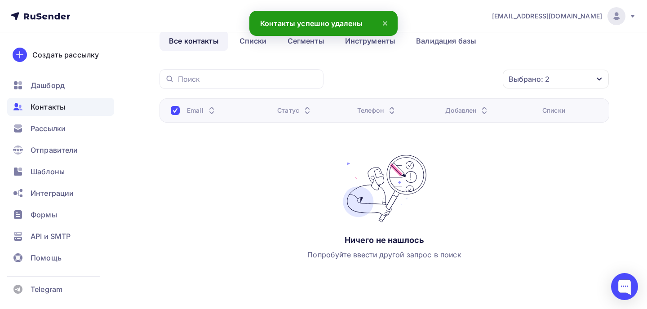
scroll to position [0, 0]
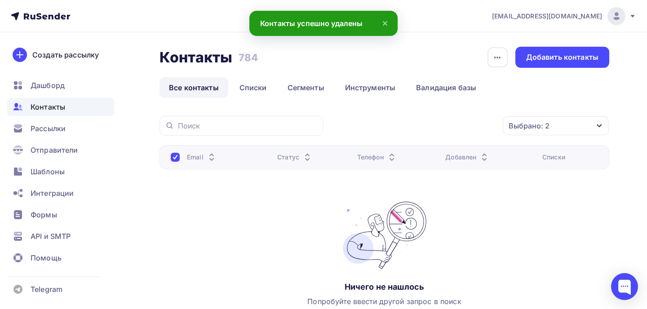
click at [553, 128] on div "Выбрано: 2" at bounding box center [555, 125] width 106 height 19
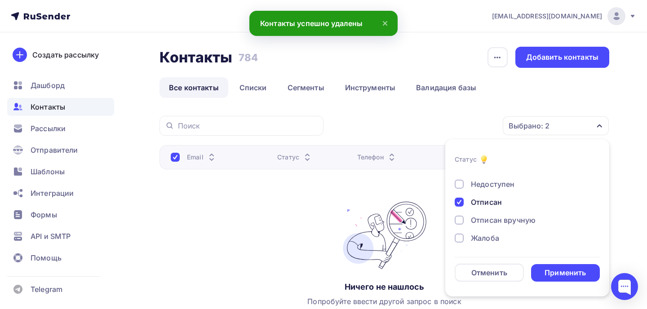
scroll to position [12, 0]
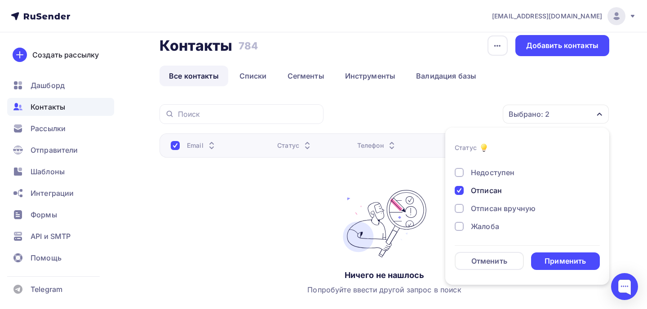
click at [464, 209] on div "Отписан вручную" at bounding box center [521, 208] width 135 height 11
click at [549, 257] on div "Применить" at bounding box center [564, 261] width 41 height 10
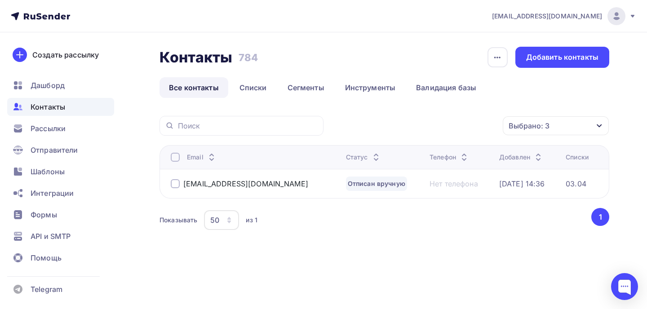
scroll to position [0, 0]
click at [174, 185] on div at bounding box center [175, 183] width 9 height 9
click at [416, 126] on div "Действие" at bounding box center [399, 125] width 35 height 11
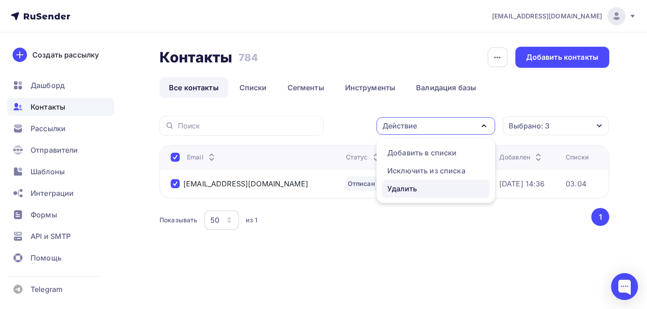
click at [404, 185] on div "Удалить" at bounding box center [402, 188] width 30 height 11
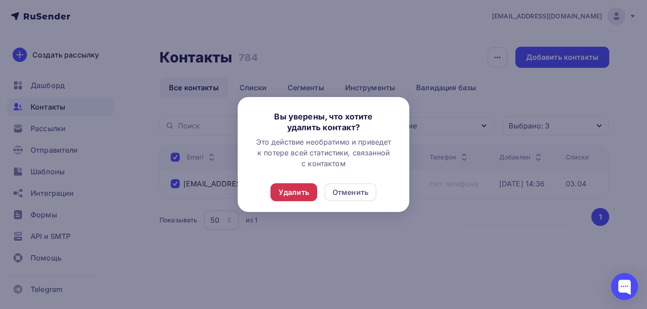
click at [296, 194] on div "Удалить" at bounding box center [293, 192] width 31 height 11
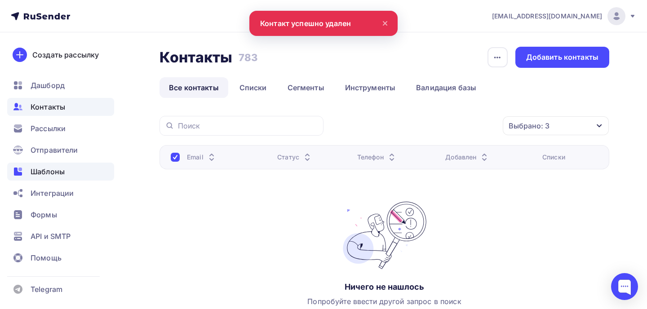
click at [58, 170] on span "Шаблоны" at bounding box center [48, 171] width 34 height 11
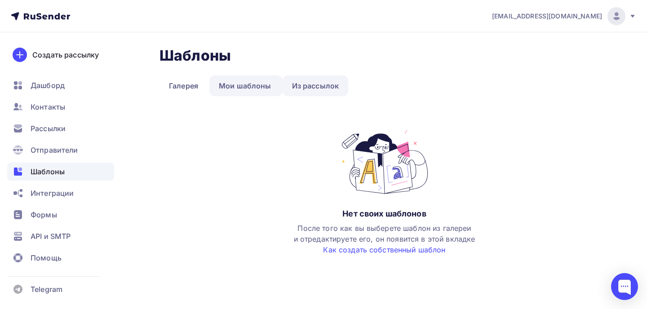
click at [299, 88] on link "Из рассылок" at bounding box center [315, 85] width 66 height 21
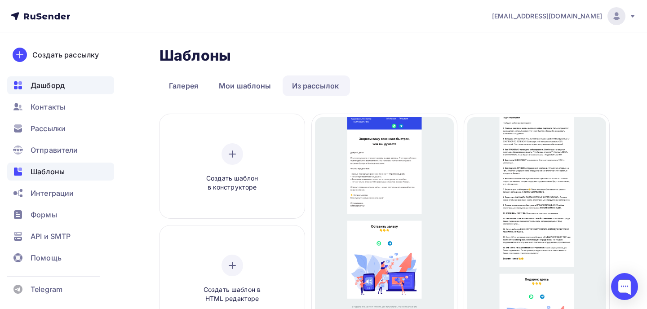
click at [48, 86] on span "Дашборд" at bounding box center [48, 85] width 34 height 11
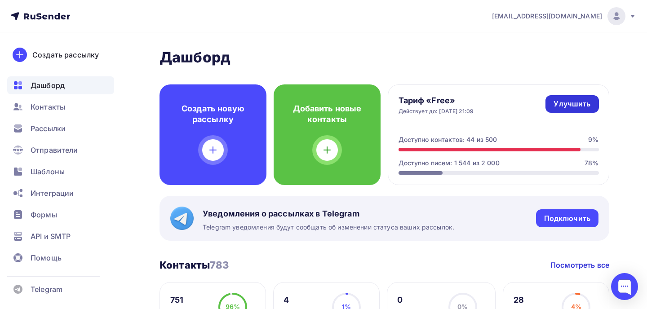
click at [574, 106] on div "Улучшить" at bounding box center [571, 104] width 37 height 10
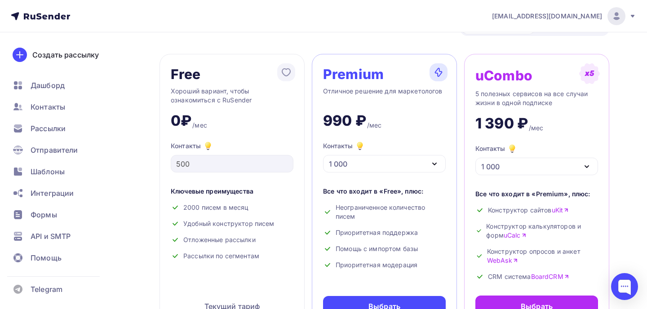
scroll to position [34, 0]
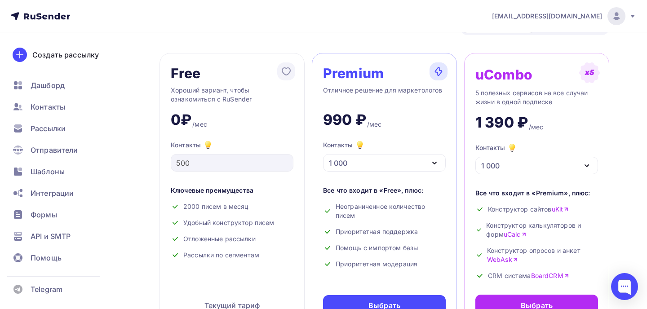
click at [437, 162] on icon "button" at bounding box center [434, 163] width 11 height 11
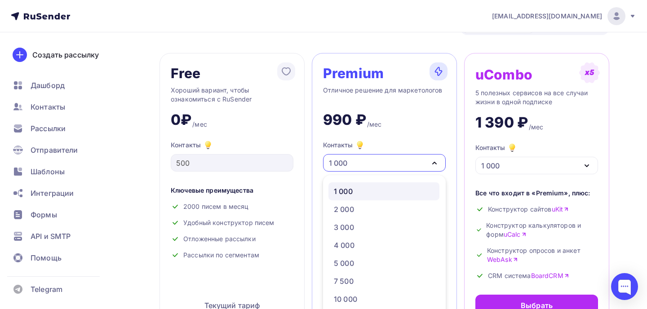
scroll to position [49, 0]
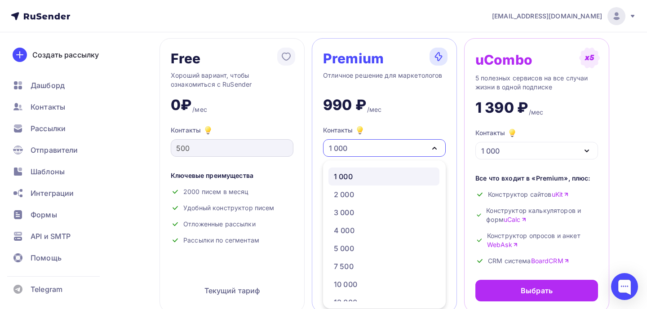
click at [239, 155] on div "500" at bounding box center [232, 148] width 123 height 18
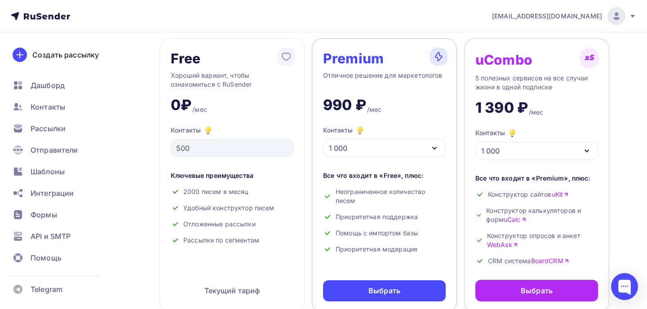
click at [387, 152] on div "1 000" at bounding box center [384, 148] width 123 height 18
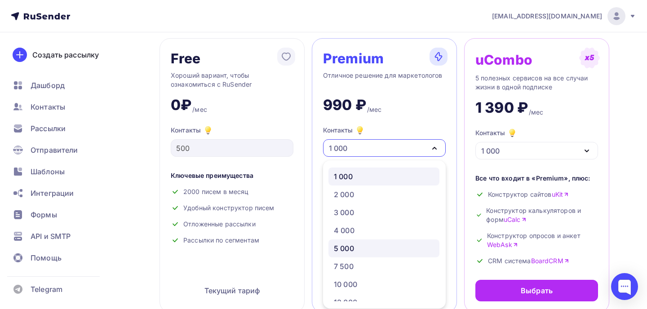
click at [343, 244] on div "5 000" at bounding box center [344, 248] width 20 height 11
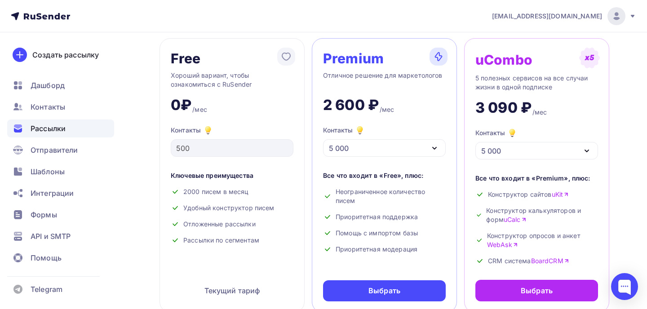
click at [48, 130] on span "Рассылки" at bounding box center [48, 128] width 35 height 11
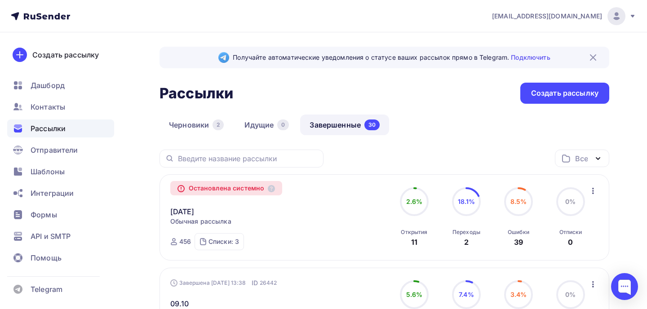
click at [591, 189] on icon "button" at bounding box center [592, 190] width 11 height 11
click at [550, 217] on div "Копировать в новую" at bounding box center [552, 214] width 92 height 11
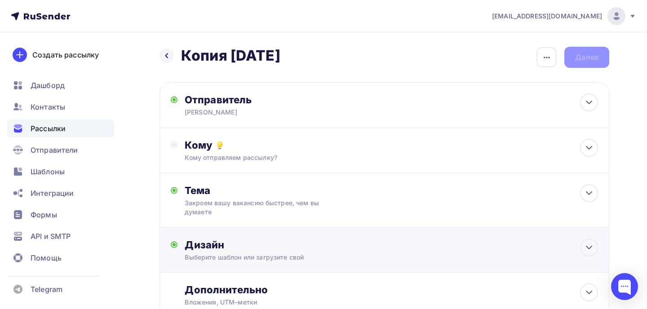
click at [294, 253] on div "Дизайн Выберите шаблон или загрузите свой Размер письма: 122 Kb Заменить шаблон…" at bounding box center [391, 249] width 413 height 23
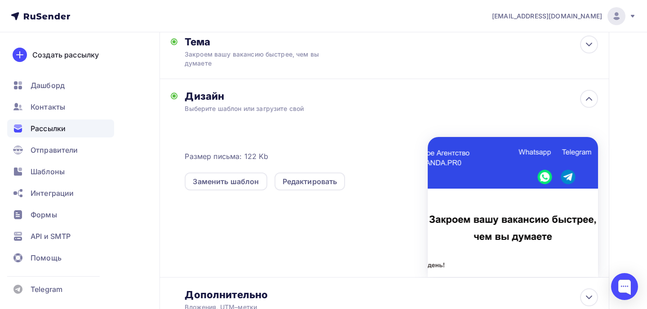
scroll to position [150, 0]
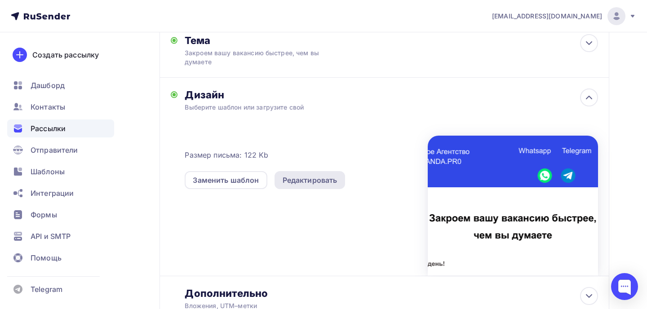
click at [304, 183] on div "Редактировать" at bounding box center [309, 180] width 55 height 11
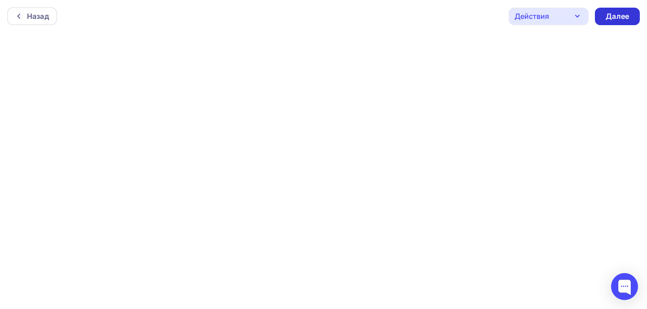
click at [612, 16] on div "Далее" at bounding box center [616, 16] width 23 height 10
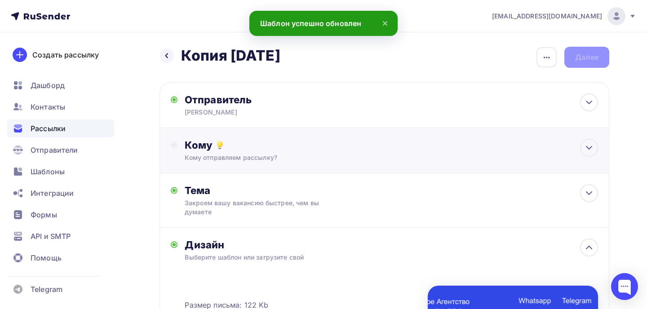
click at [273, 163] on div "Кому Кому отправляем рассылку? Списки получателей Выберите список Все списки id…" at bounding box center [383, 150] width 449 height 45
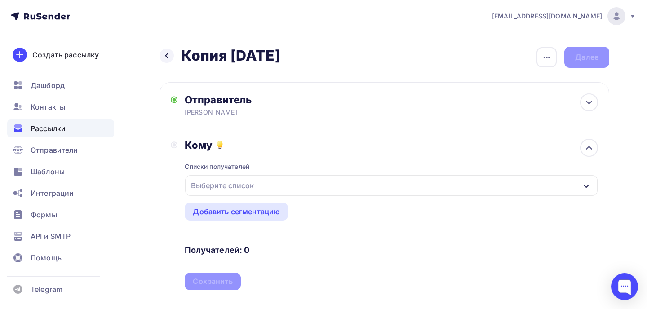
click at [238, 187] on div "Выберите список" at bounding box center [222, 185] width 70 height 16
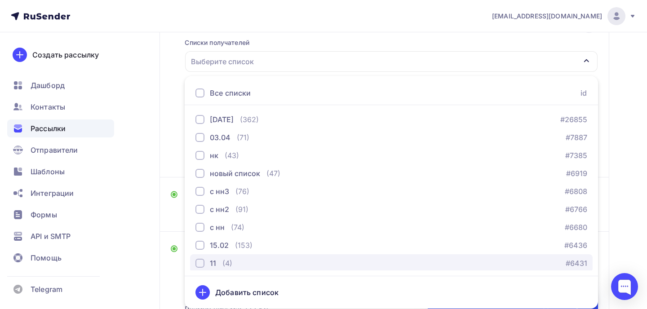
click at [201, 262] on div "button" at bounding box center [199, 263] width 9 height 9
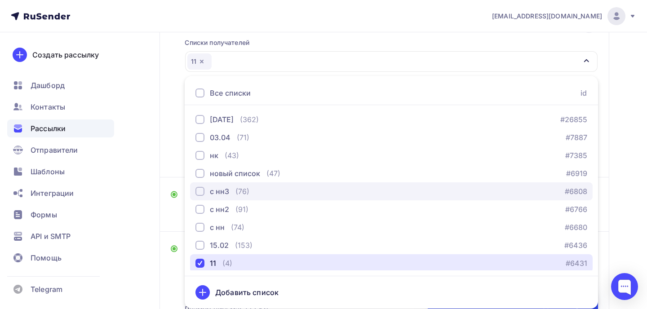
scroll to position [2, 0]
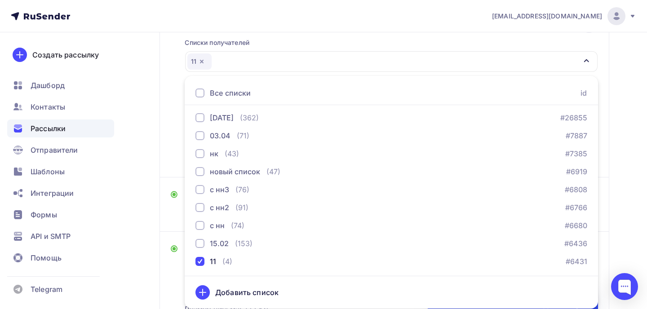
click at [611, 197] on div "Назад Копия 10.09.25 Копия 10.09.25 Закончить позже Переименовать рассылку Удал…" at bounding box center [323, 220] width 647 height 625
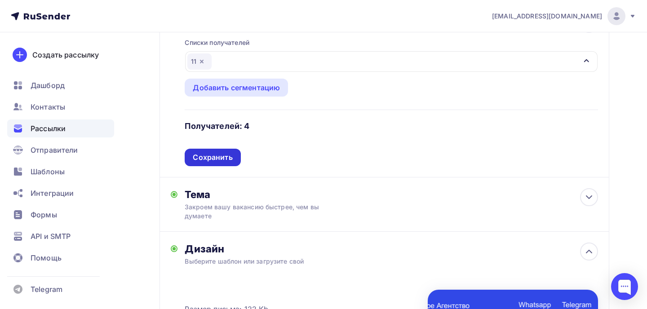
click at [229, 154] on div "Сохранить" at bounding box center [213, 157] width 40 height 10
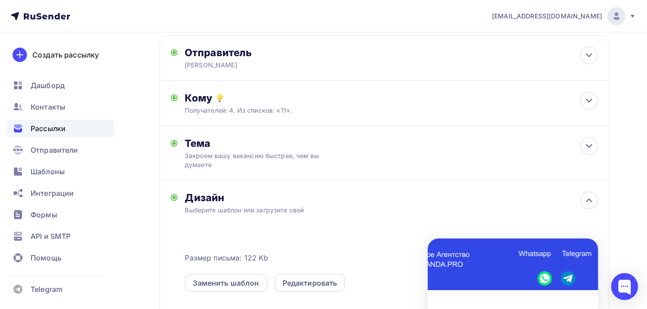
scroll to position [0, 0]
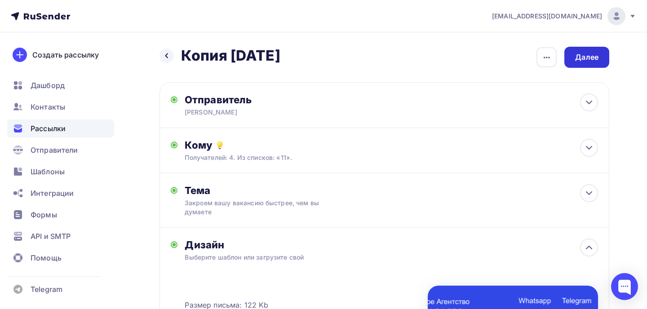
click at [585, 57] on div "Далее" at bounding box center [586, 57] width 23 height 10
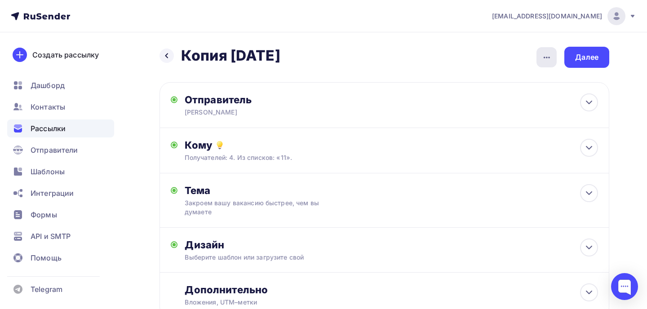
click at [543, 58] on icon "button" at bounding box center [546, 57] width 11 height 11
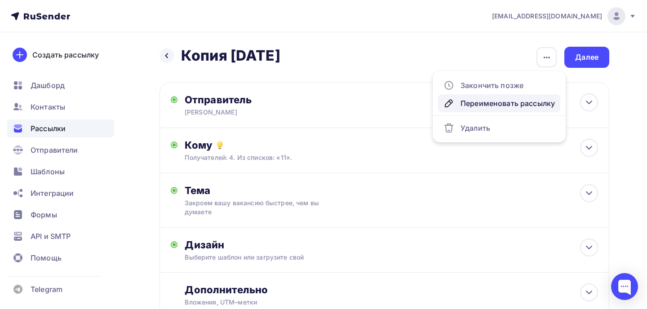
click at [489, 102] on div "Переименовать рассылку" at bounding box center [498, 103] width 111 height 11
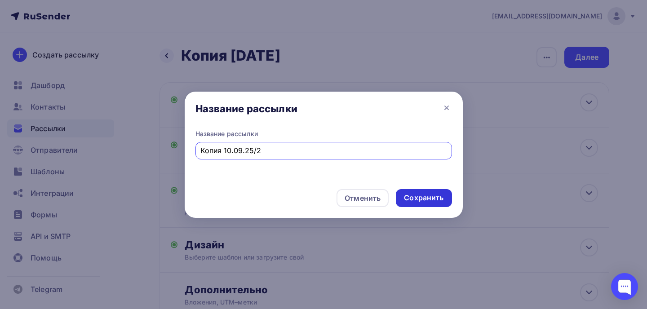
type input "Копия 10.09.25/2"
click at [435, 202] on div "Сохранить" at bounding box center [424, 198] width 40 height 10
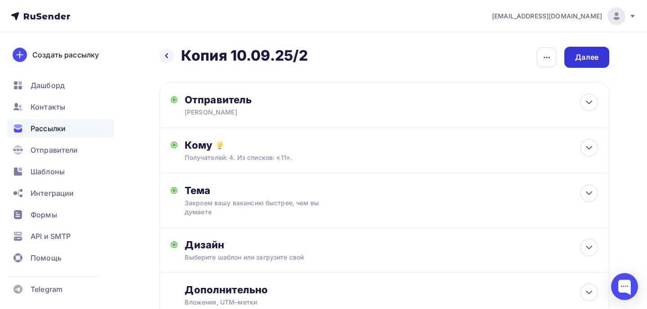
click at [584, 56] on div "Далее" at bounding box center [586, 57] width 23 height 10
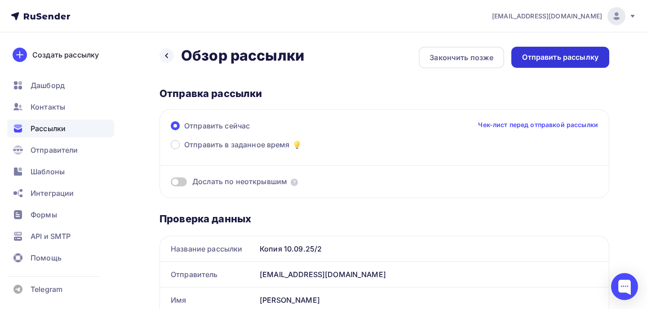
click at [564, 57] on div "Отправить рассылку" at bounding box center [560, 57] width 76 height 10
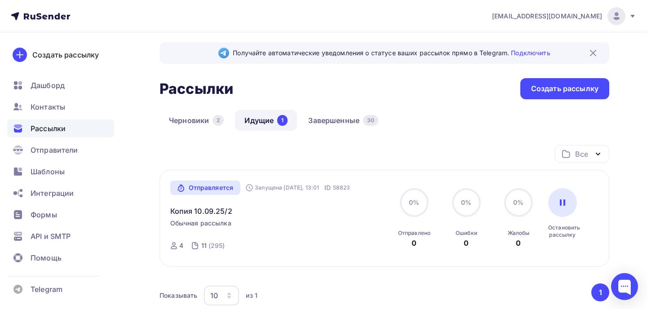
scroll to position [5, 0]
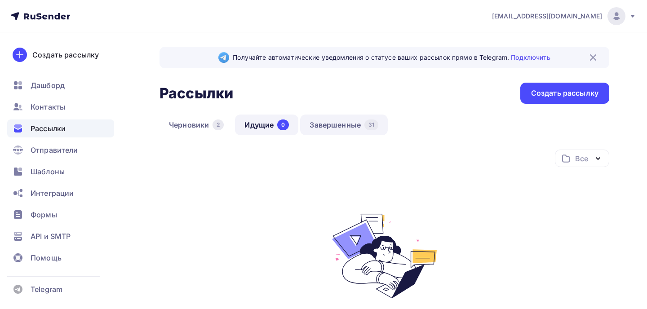
click at [342, 127] on link "Завершенные 31" at bounding box center [344, 125] width 88 height 21
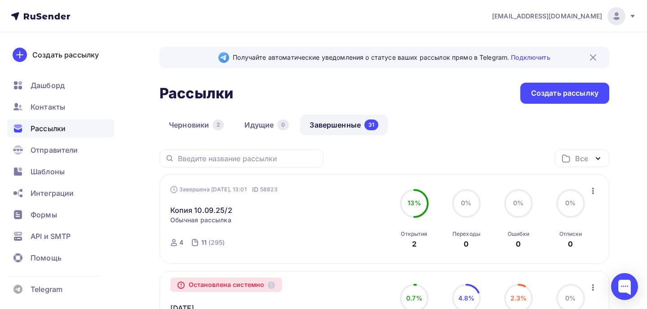
scroll to position [84, 0]
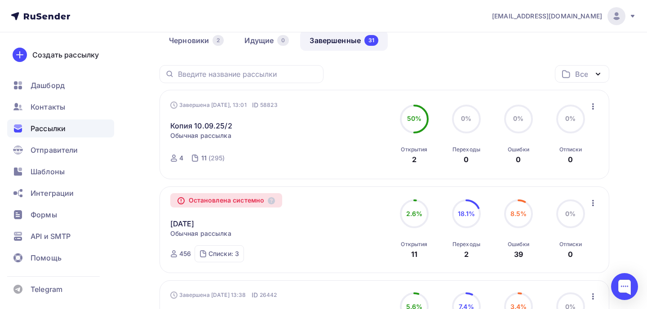
click at [589, 102] on icon "button" at bounding box center [592, 106] width 11 height 11
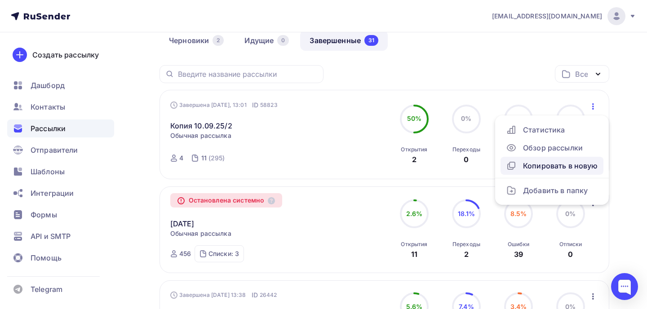
click at [535, 163] on div "Копировать в новую" at bounding box center [552, 165] width 92 height 11
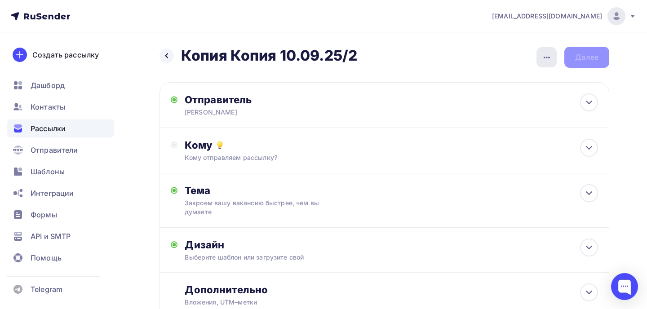
click at [549, 53] on icon "button" at bounding box center [546, 57] width 11 height 11
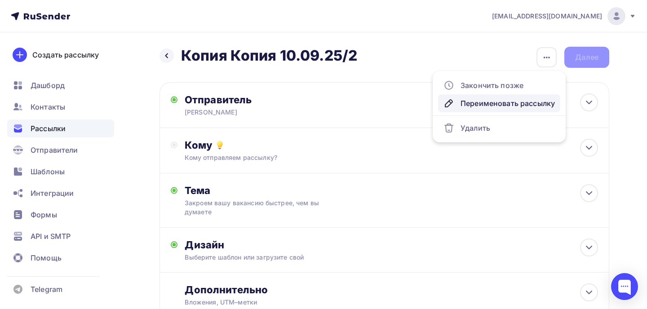
click at [490, 104] on div "Переименовать рассылку" at bounding box center [498, 103] width 111 height 11
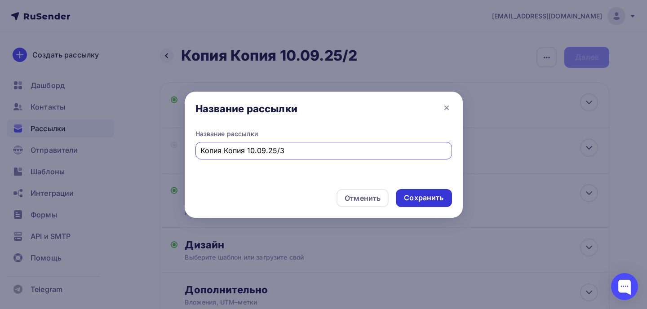
type input "Копия Копия 10.09.25/3"
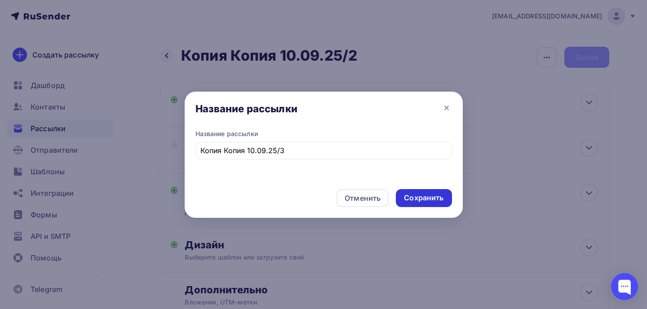
click at [426, 205] on div "Сохранить" at bounding box center [424, 198] width 56 height 18
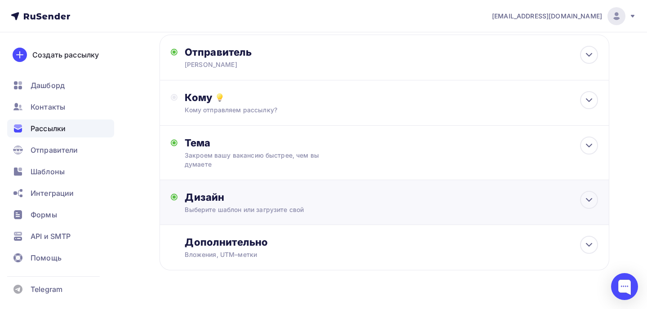
scroll to position [67, 0]
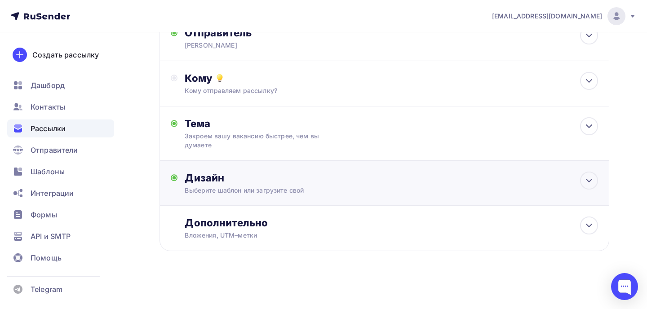
click at [294, 185] on div "Дизайн Выберите шаблон или загрузите свой Размер письма: 122 Kb Заменить шаблон…" at bounding box center [391, 183] width 413 height 23
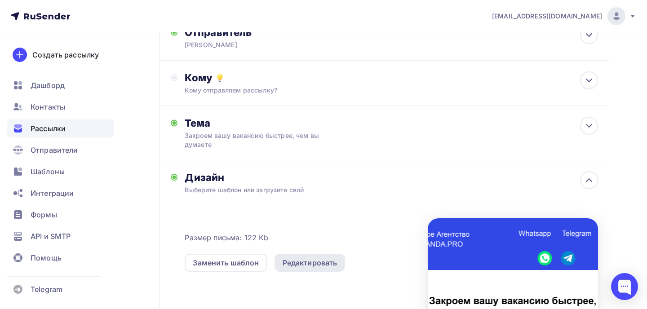
click at [293, 261] on div "Редактировать" at bounding box center [309, 262] width 55 height 11
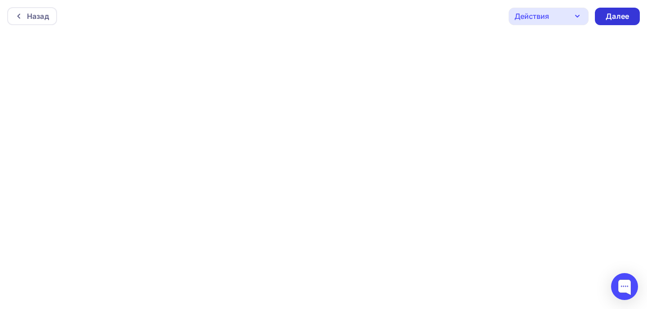
click at [615, 17] on div "Далее" at bounding box center [616, 16] width 23 height 10
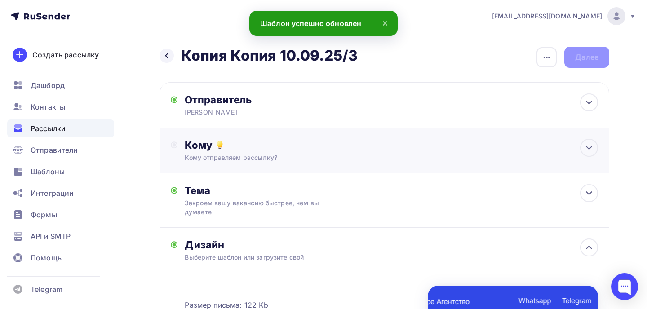
click at [264, 154] on div "Кому отправляем рассылку?" at bounding box center [371, 157] width 372 height 9
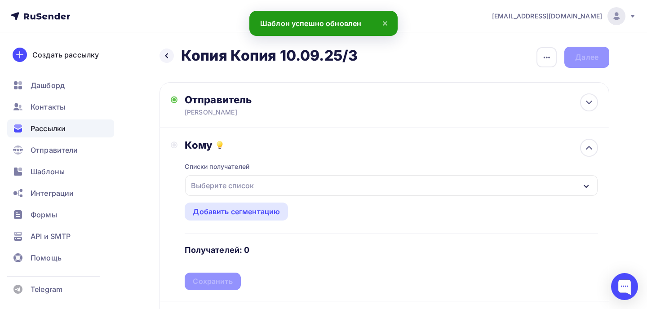
click at [243, 189] on div "Выберите список" at bounding box center [222, 185] width 70 height 16
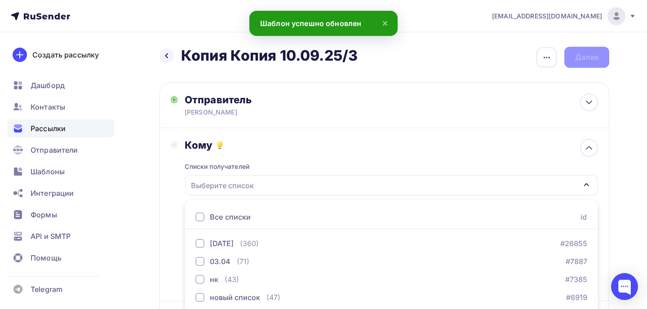
scroll to position [124, 0]
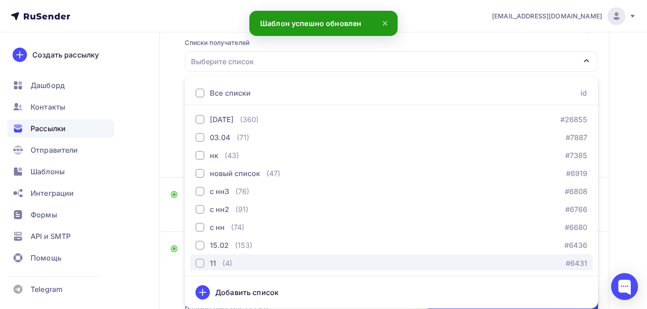
click at [199, 261] on div "button" at bounding box center [199, 263] width 9 height 9
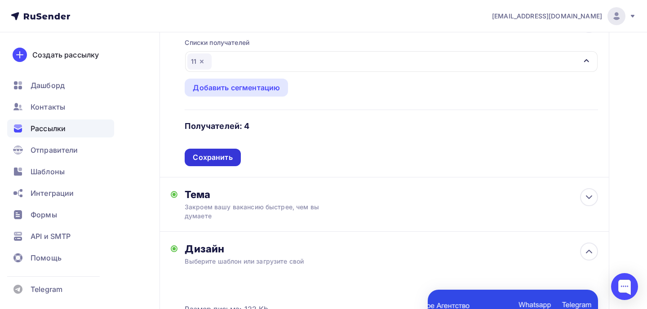
click at [231, 156] on div "Сохранить" at bounding box center [213, 157] width 40 height 10
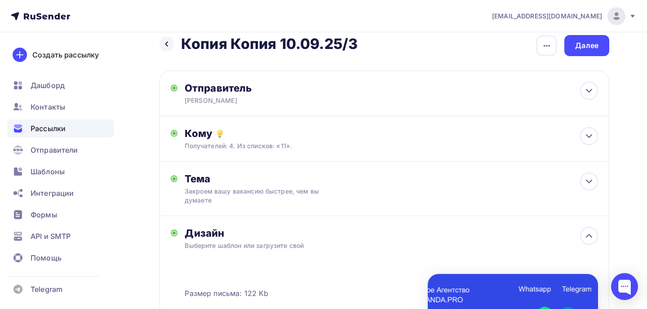
scroll to position [0, 0]
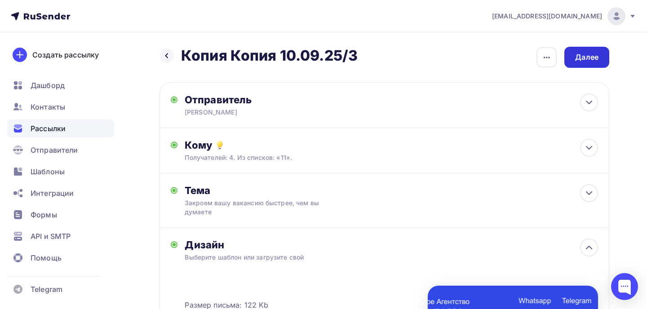
click at [586, 61] on div "Далее" at bounding box center [586, 57] width 23 height 10
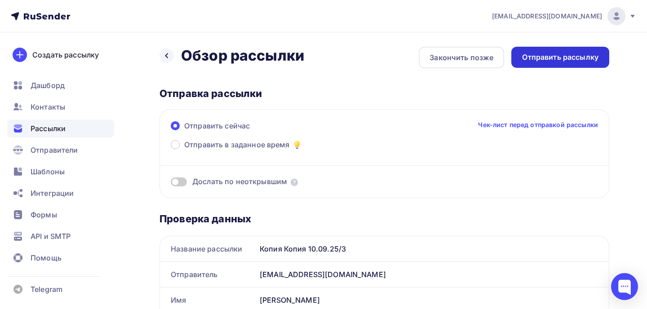
click at [567, 56] on div "Отправить рассылку" at bounding box center [560, 57] width 76 height 10
